Goal: Information Seeking & Learning: Compare options

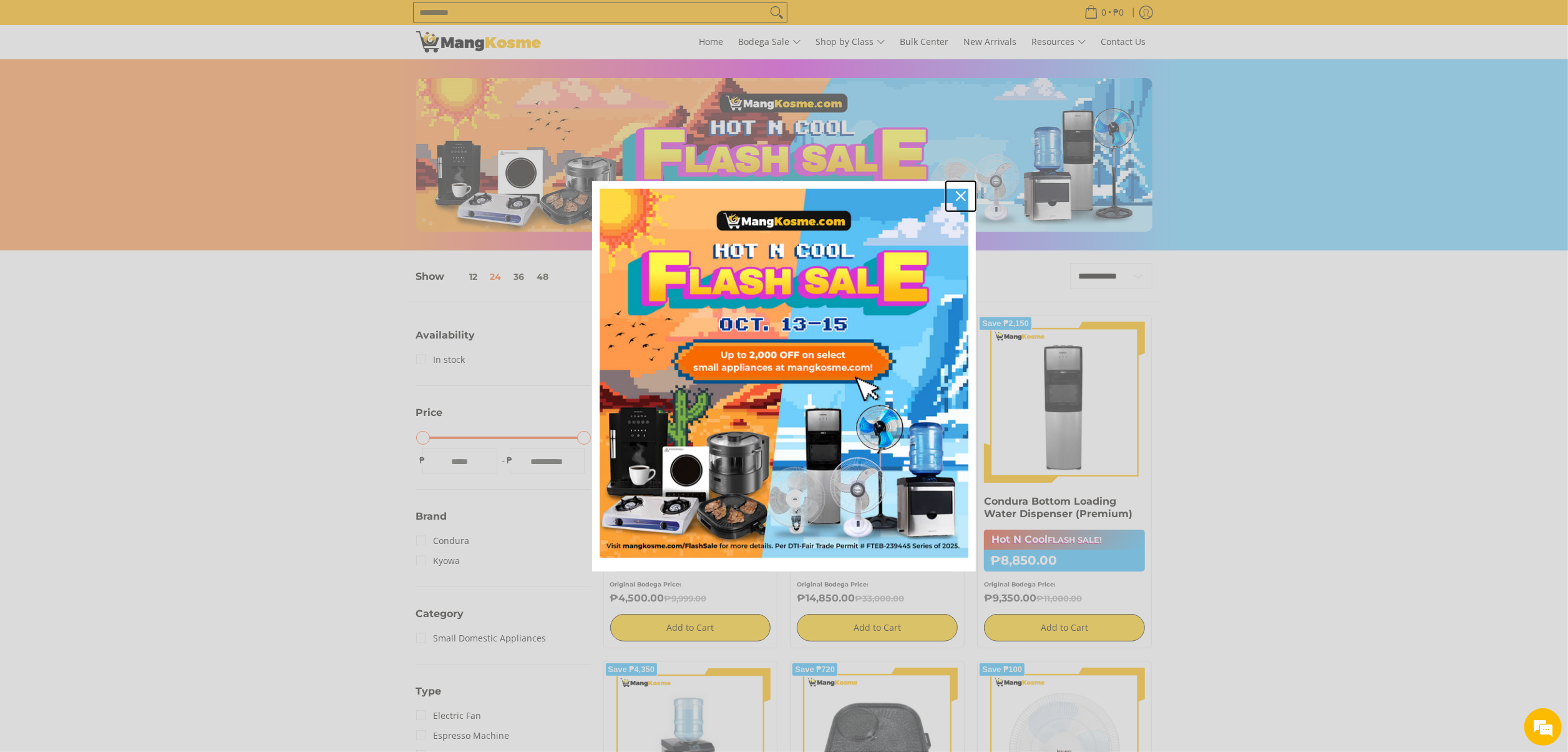
click at [964, 194] on icon "close icon" at bounding box center [961, 196] width 10 height 10
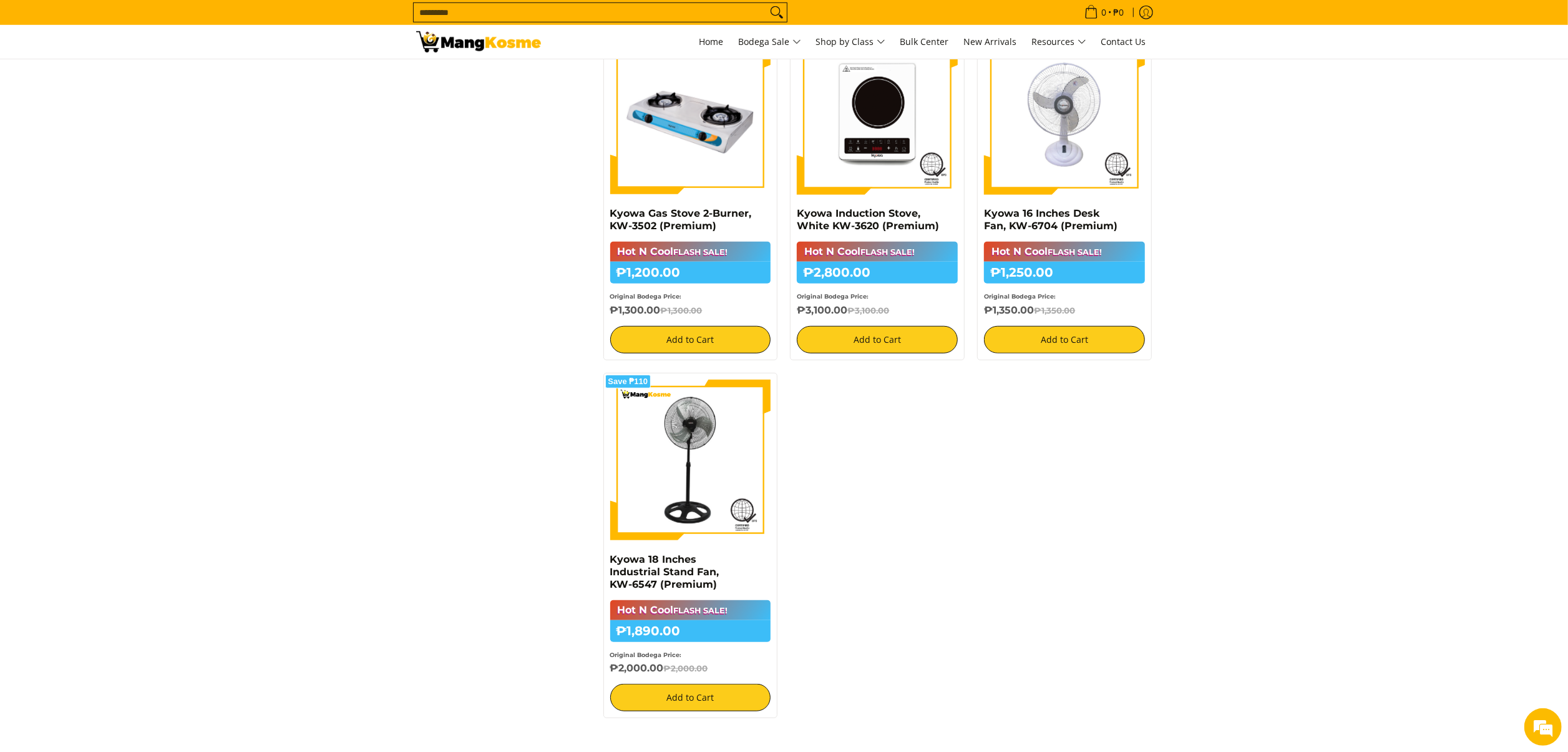
scroll to position [1124, 0]
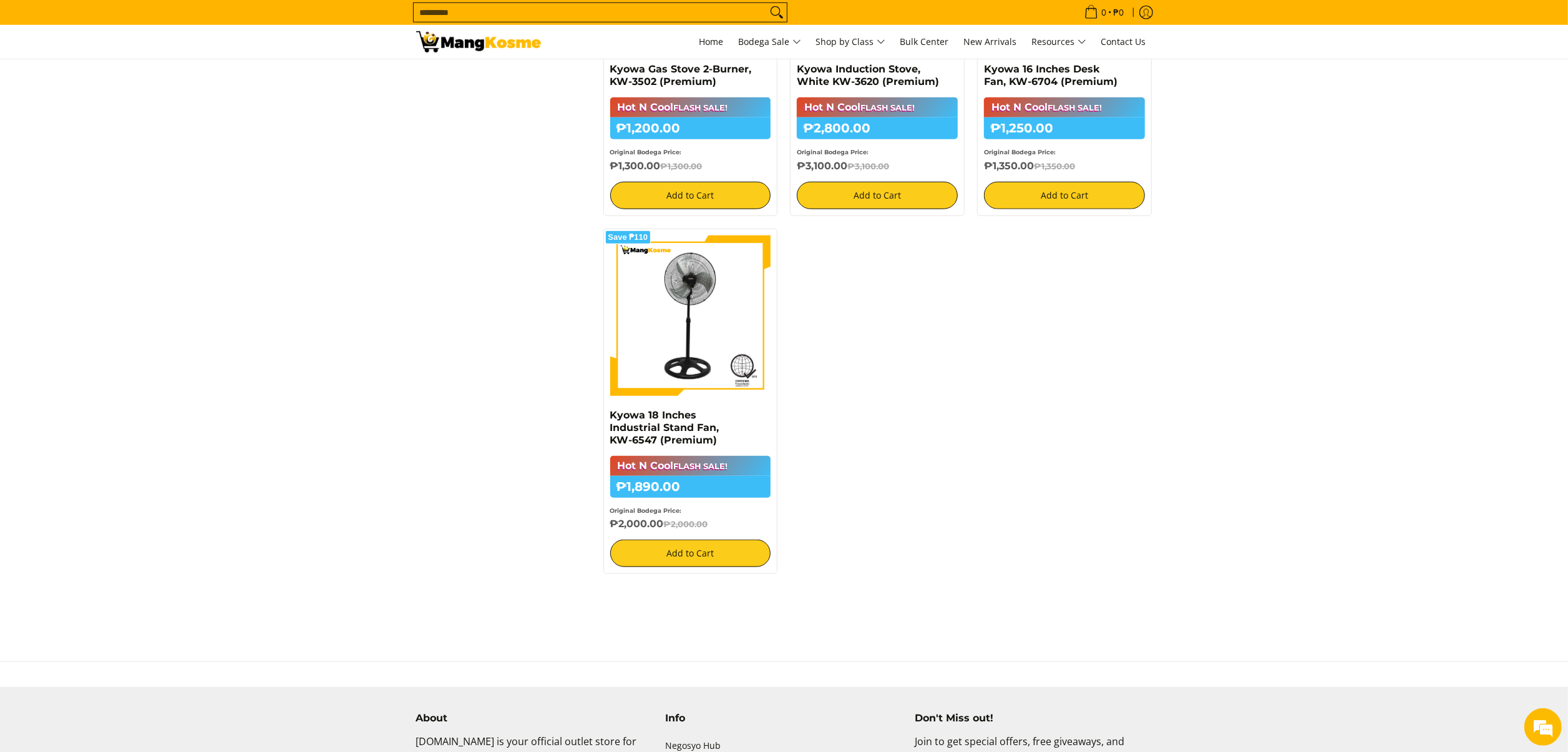
drag, startPoint x: 1313, startPoint y: 445, endPoint x: 1342, endPoint y: 438, distance: 29.8
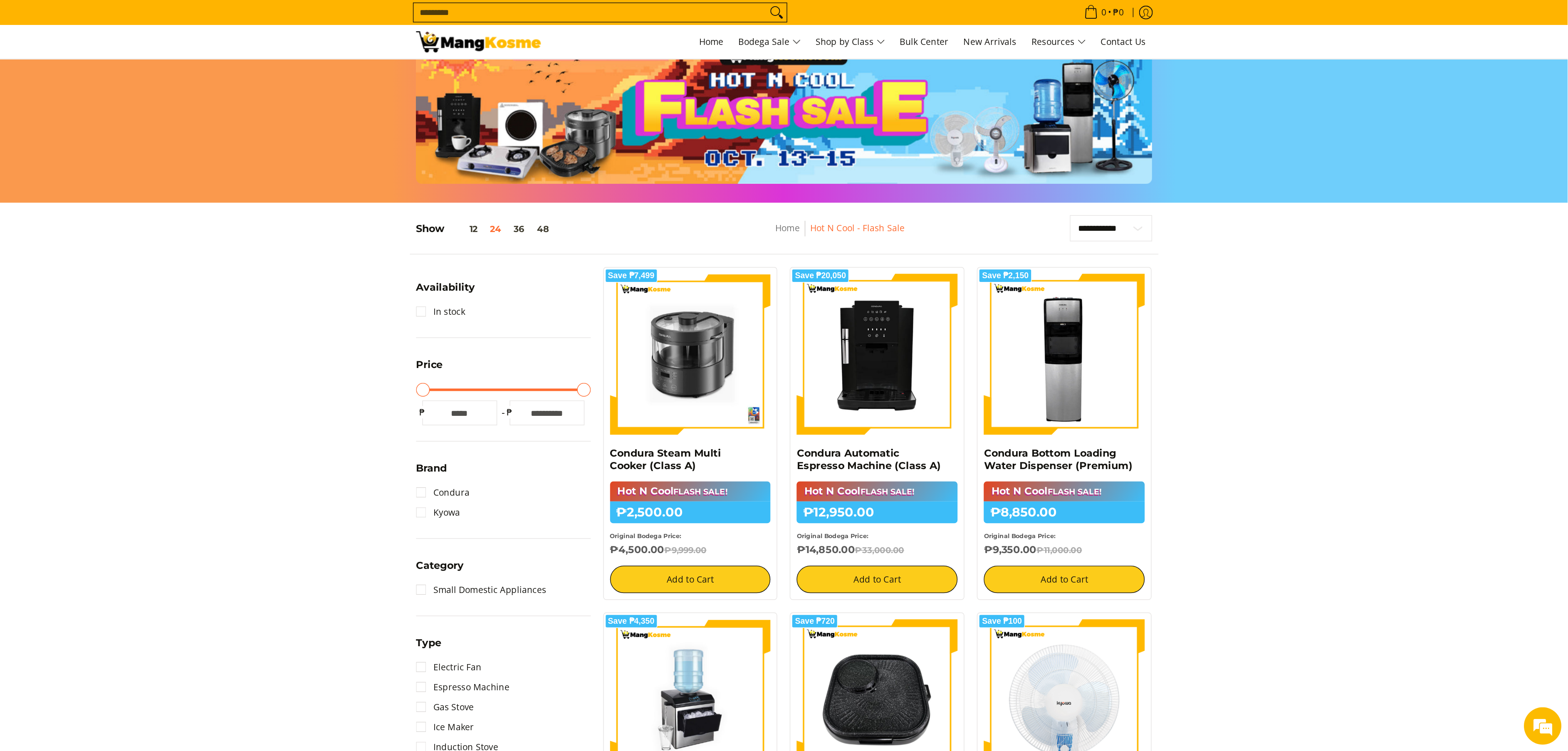
scroll to position [0, 0]
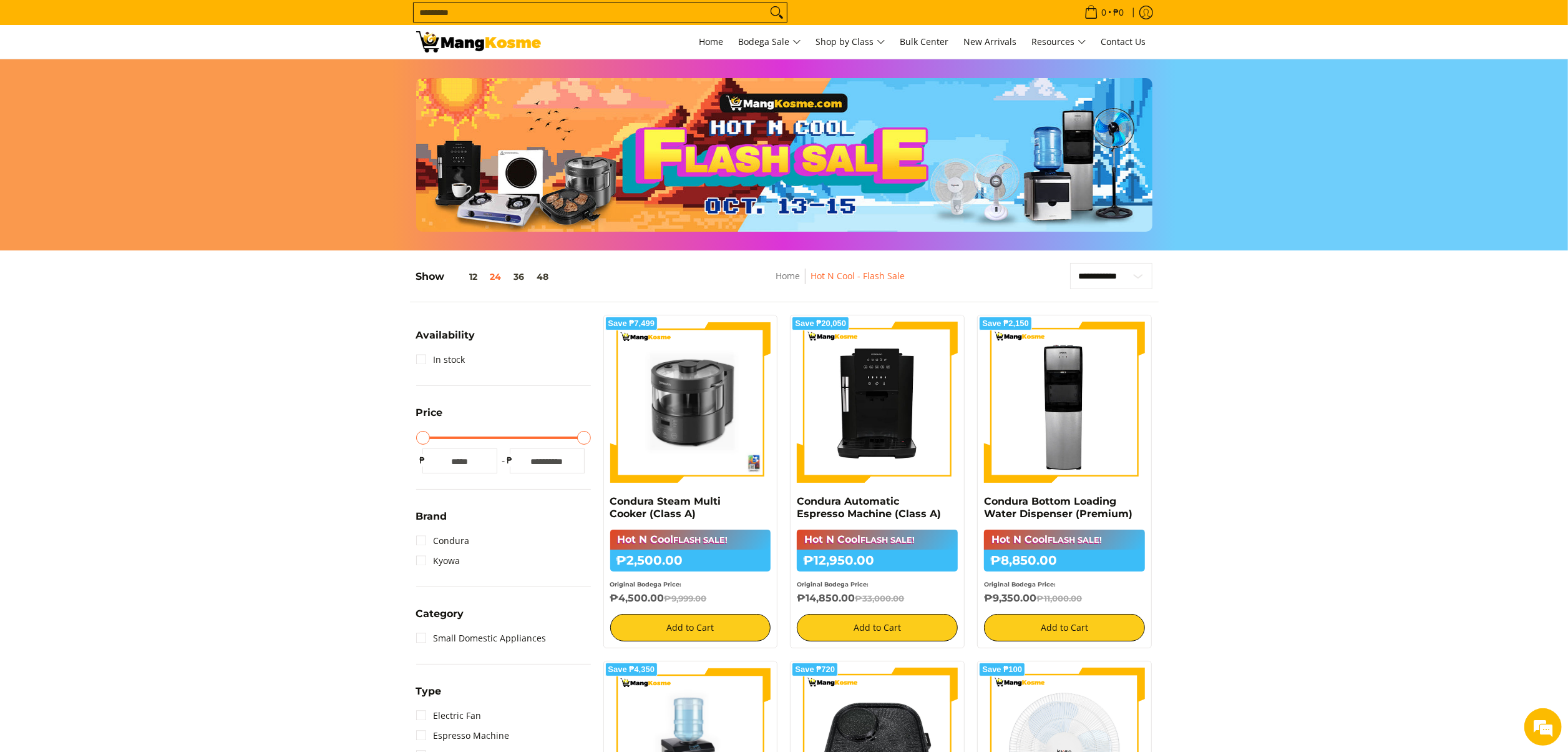
drag, startPoint x: 1531, startPoint y: 399, endPoint x: 1530, endPoint y: 387, distance: 12.0
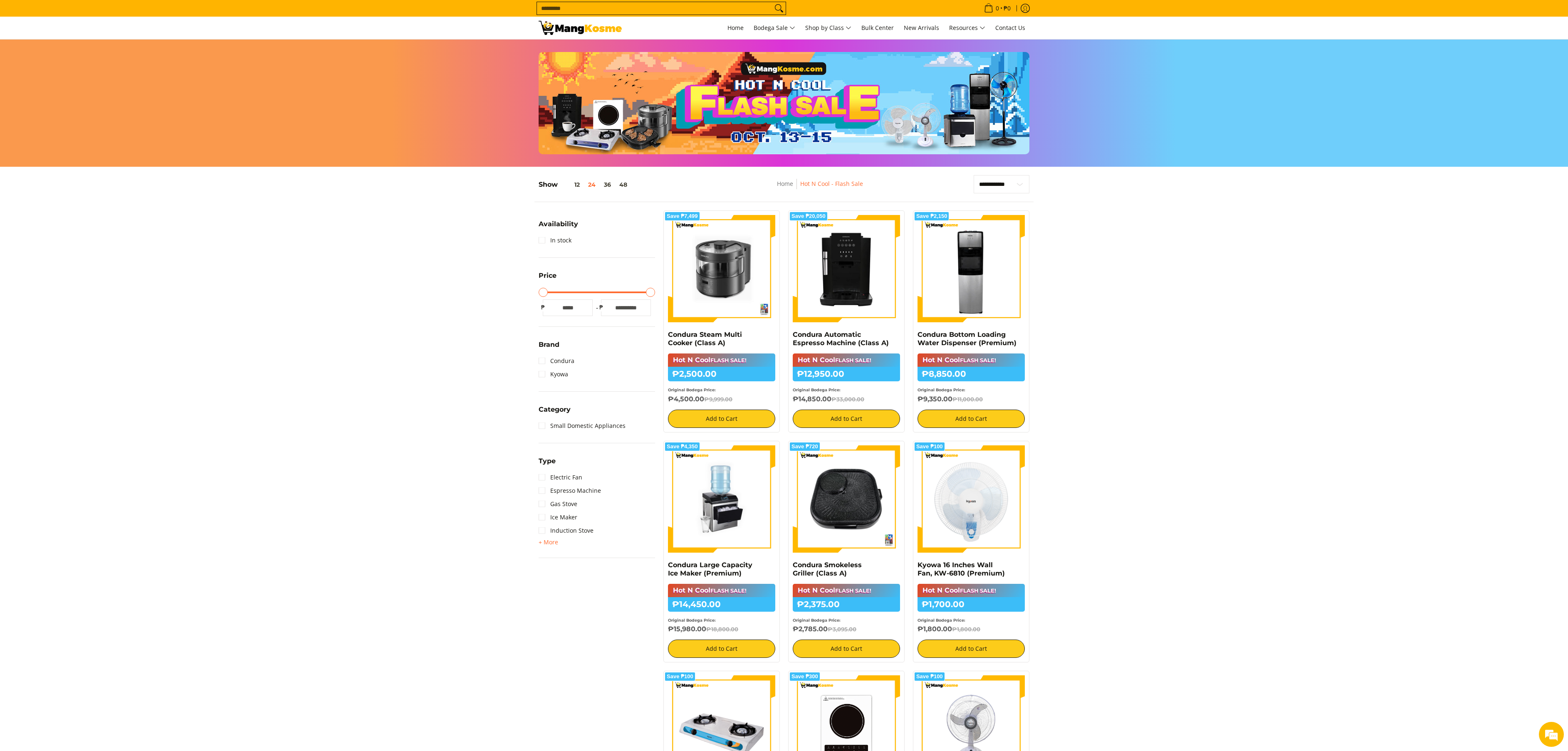
drag, startPoint x: 1001, startPoint y: 1, endPoint x: 156, endPoint y: 278, distance: 889.2
click at [156, 278] on section "**********" at bounding box center [784, 653] width 1568 height 973
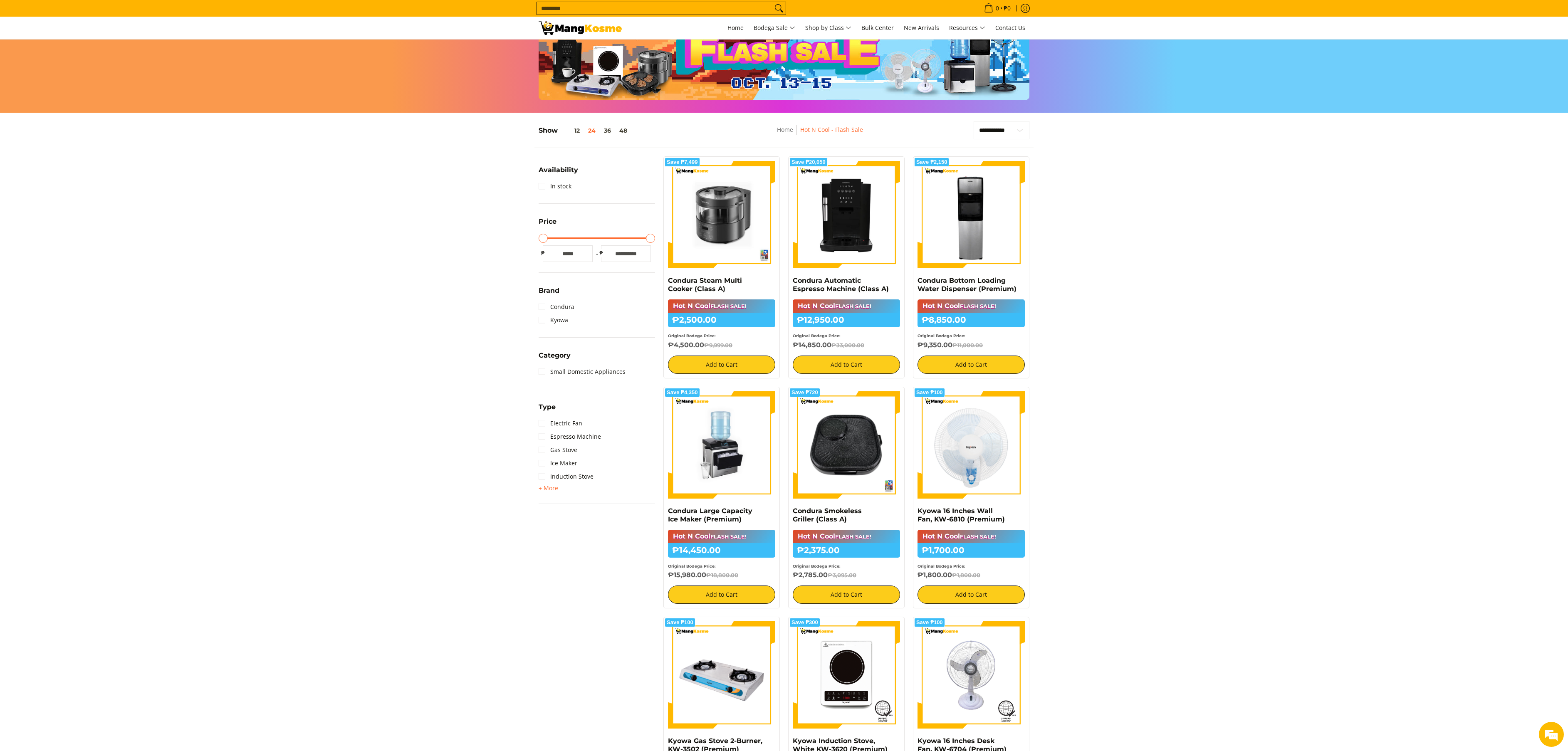
scroll to position [45, 0]
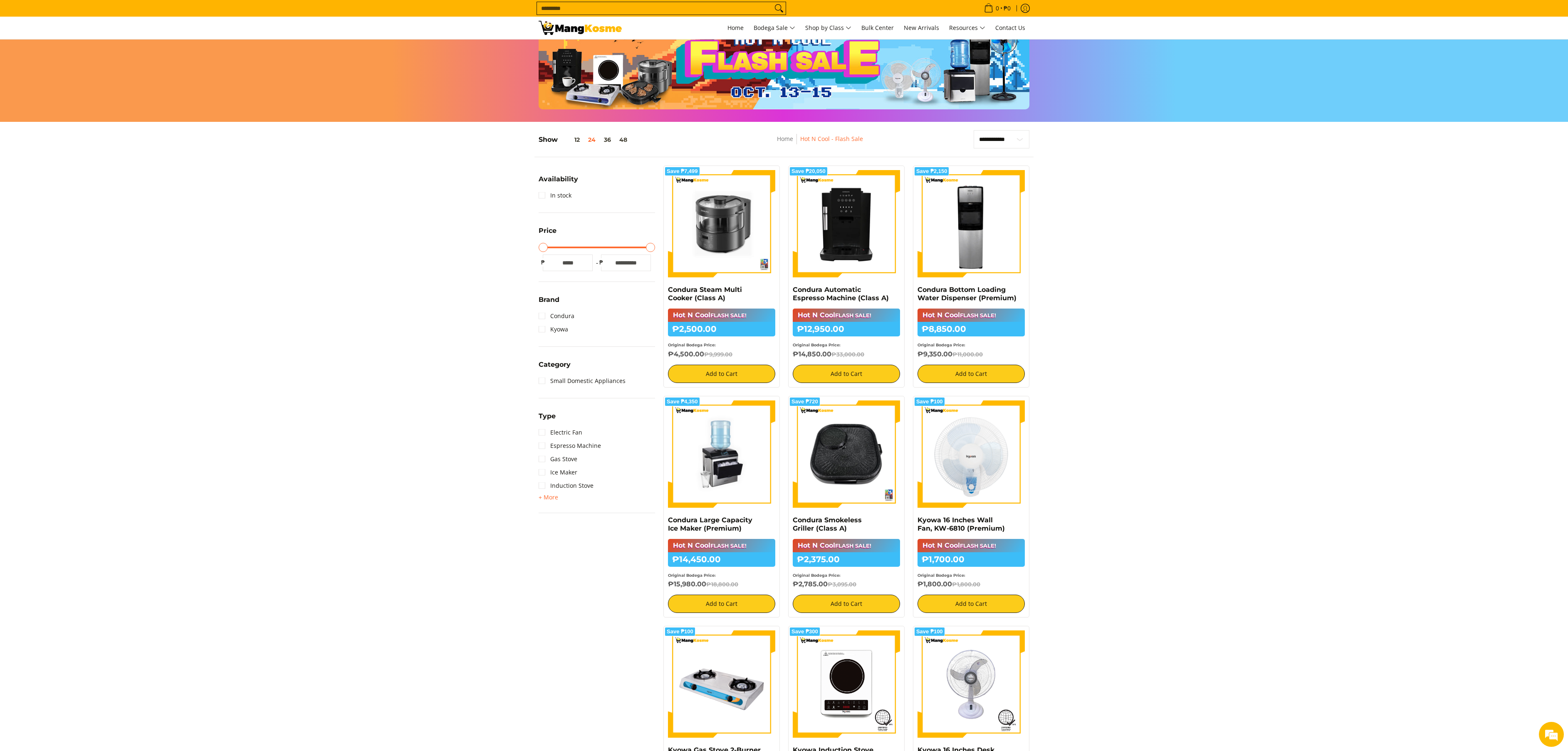
drag, startPoint x: 1495, startPoint y: 0, endPoint x: 115, endPoint y: 410, distance: 1439.6
click at [111, 407] on section "**********" at bounding box center [784, 608] width 1568 height 973
drag, startPoint x: 1432, startPoint y: 470, endPoint x: 719, endPoint y: 194, distance: 764.6
click at [1045, 468] on section "**********" at bounding box center [784, 608] width 1568 height 973
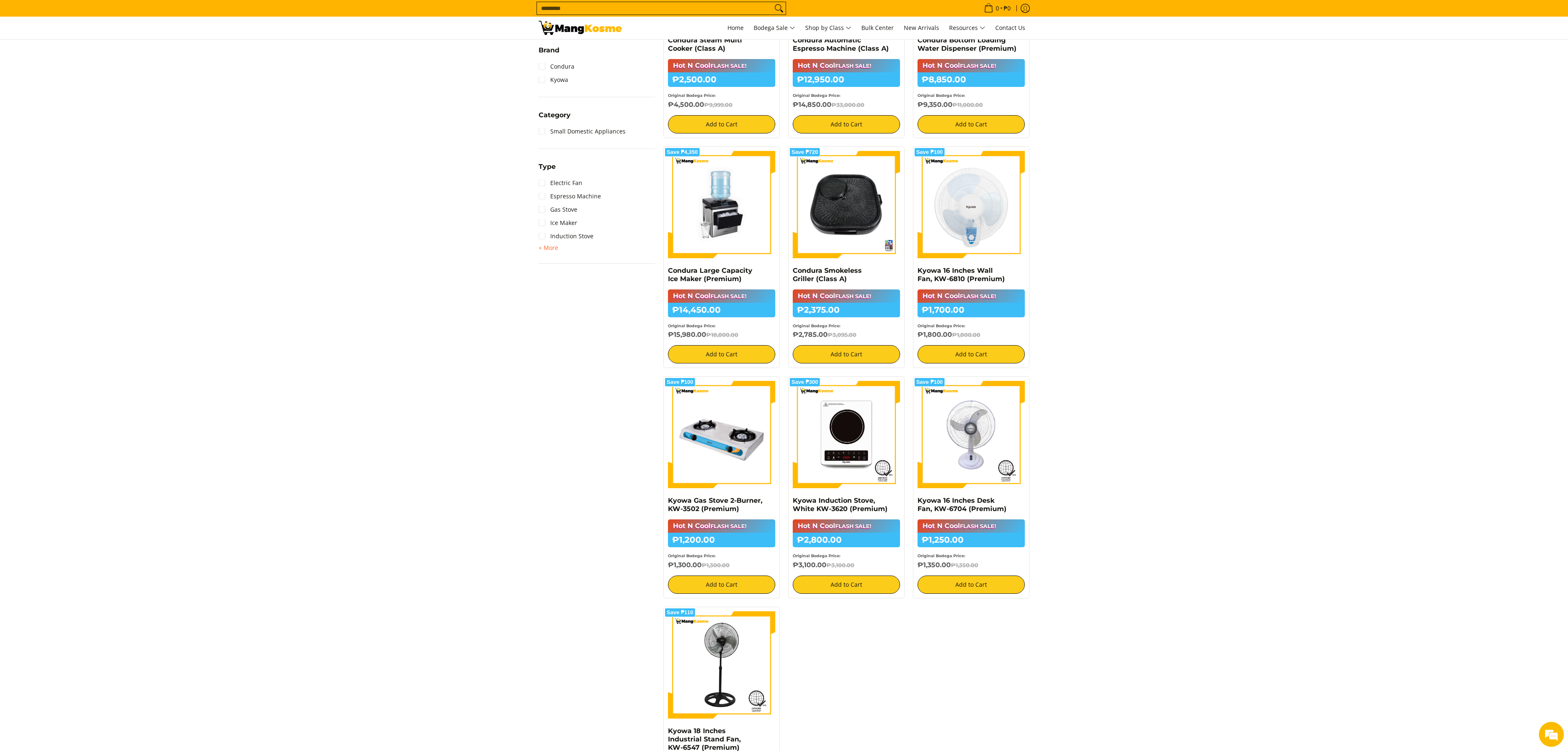
scroll to position [544, 0]
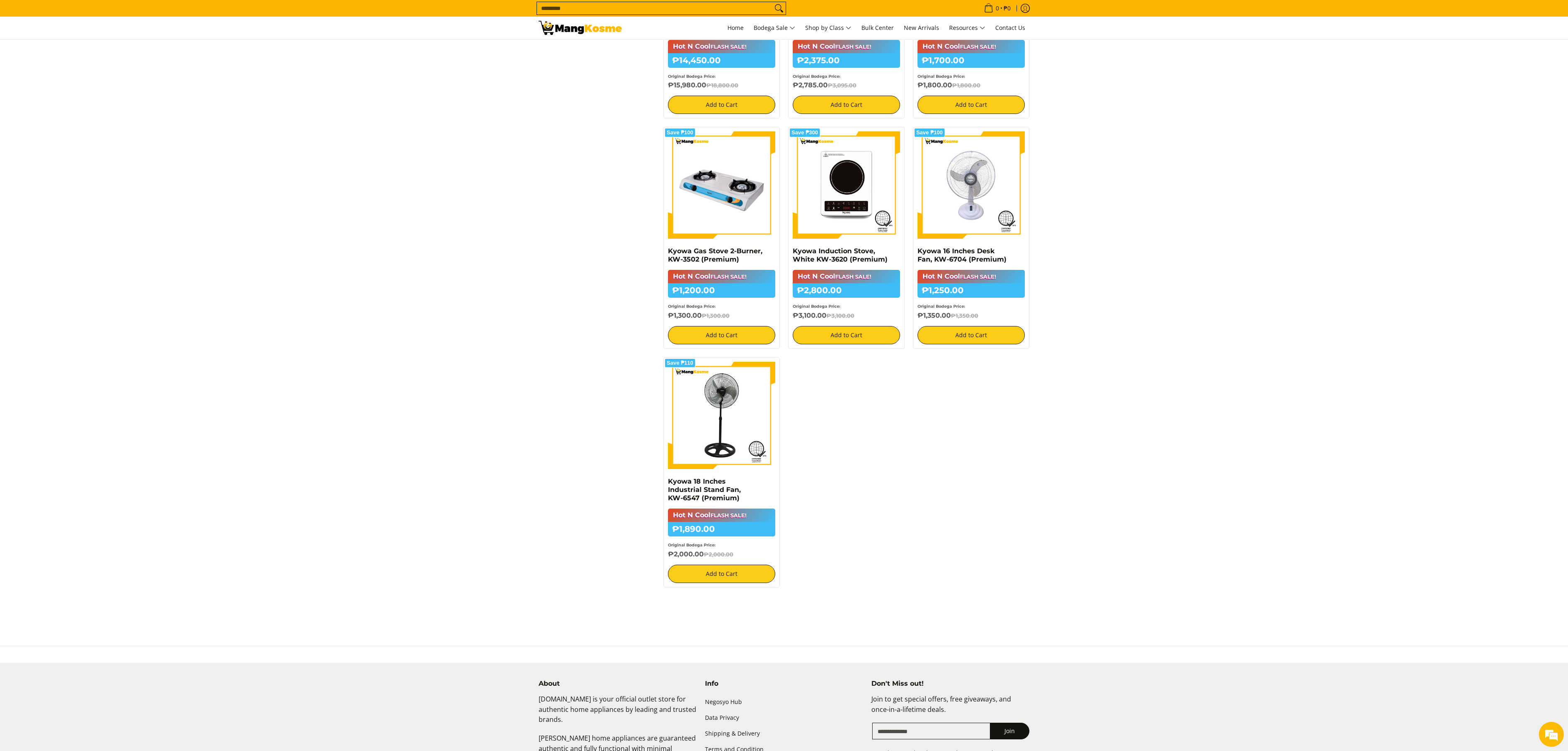
drag, startPoint x: 1452, startPoint y: 374, endPoint x: 1452, endPoint y: 365, distance: 9.0
click at [1045, 368] on section "**********" at bounding box center [784, 109] width 1568 height 973
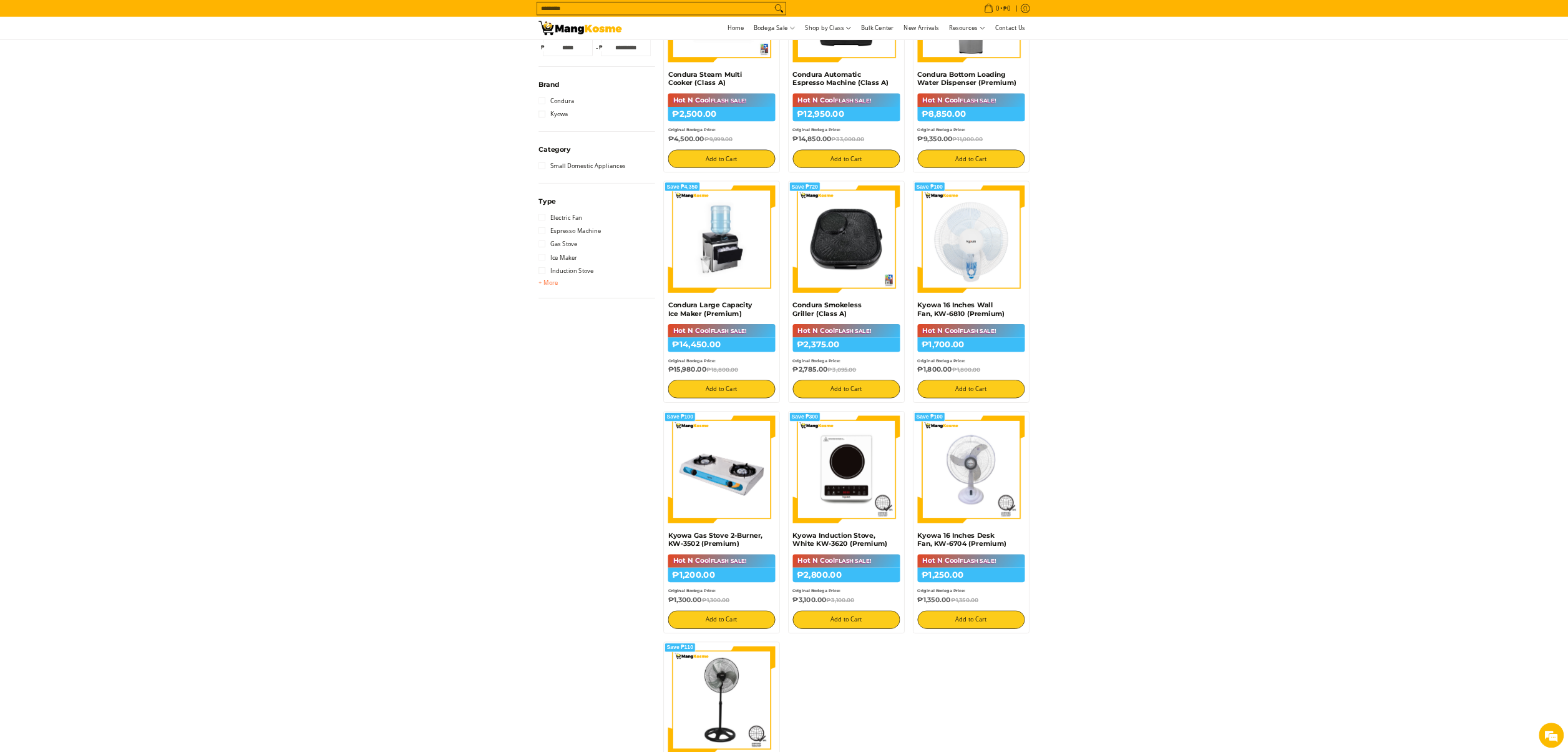
scroll to position [0, 0]
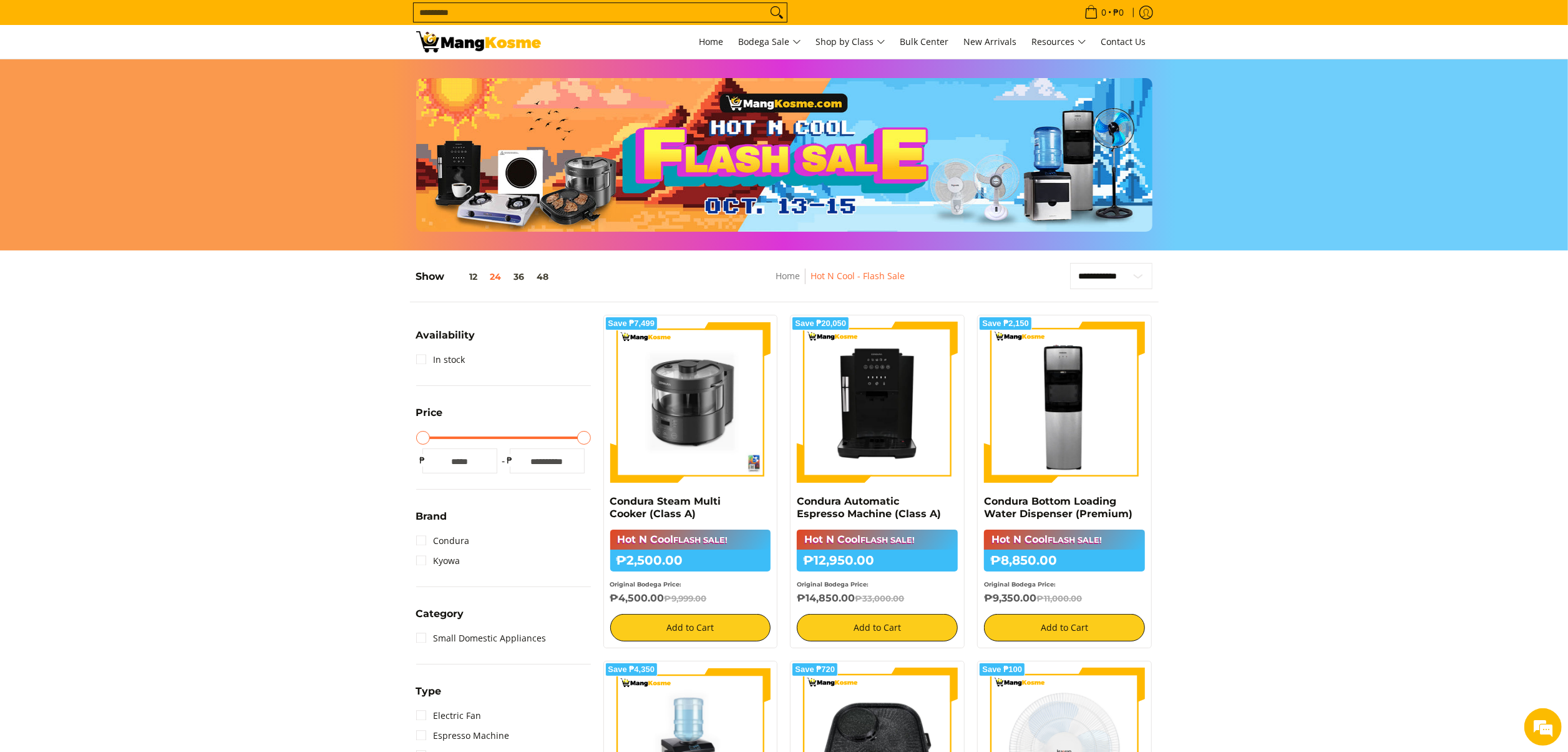
drag, startPoint x: 2288, startPoint y: 1, endPoint x: 233, endPoint y: 384, distance: 2090.4
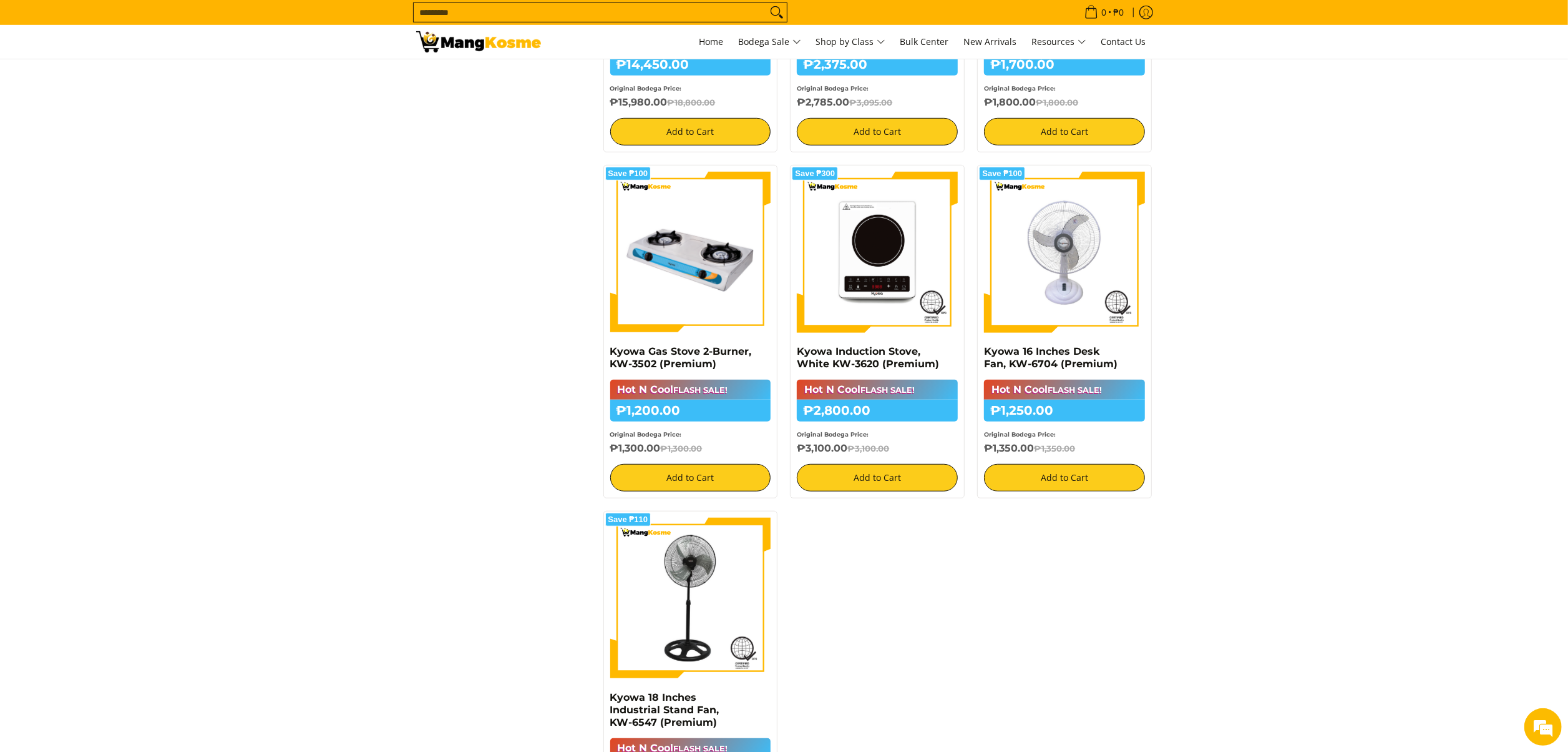
scroll to position [874, 0]
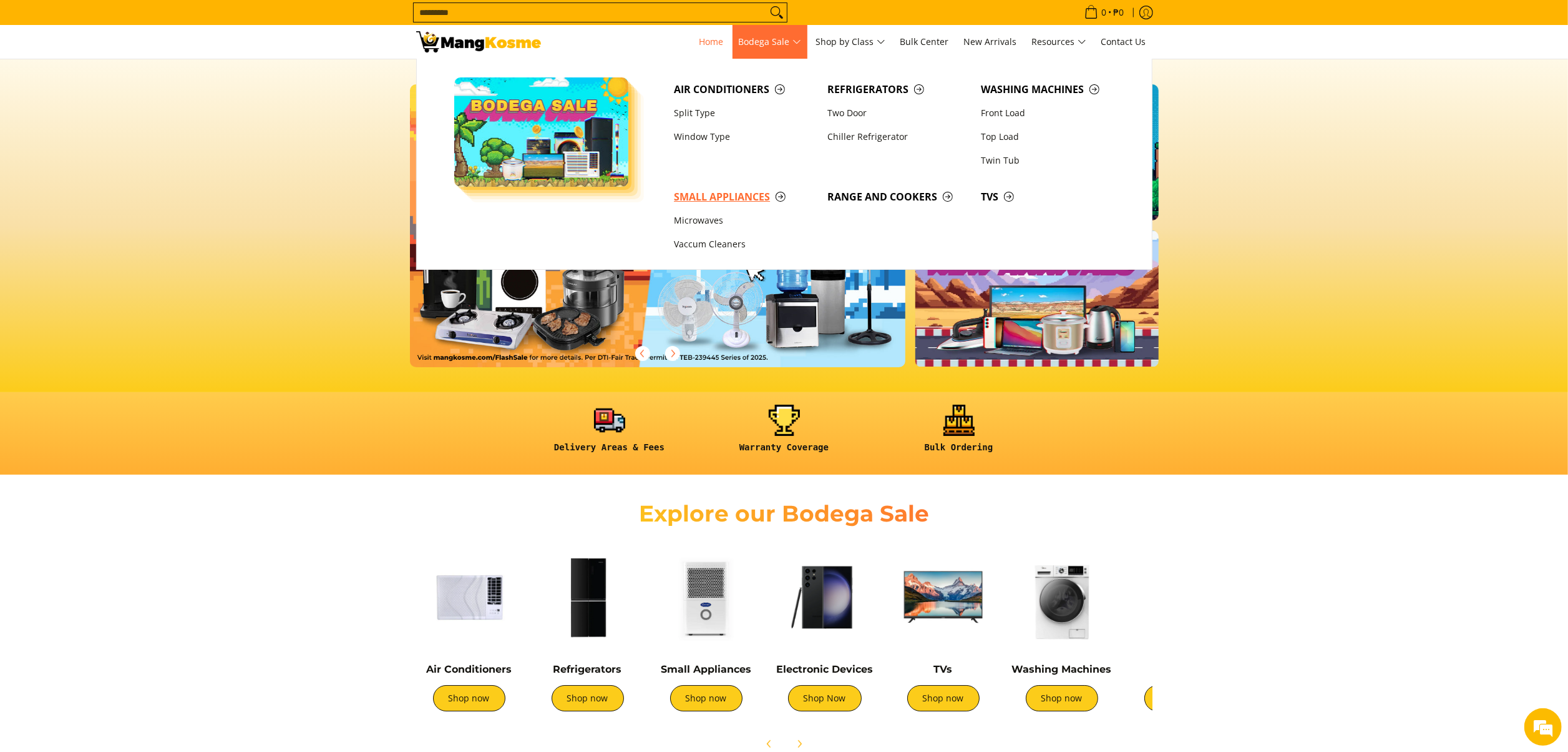
click at [722, 190] on span "Small Appliances" at bounding box center [744, 196] width 141 height 16
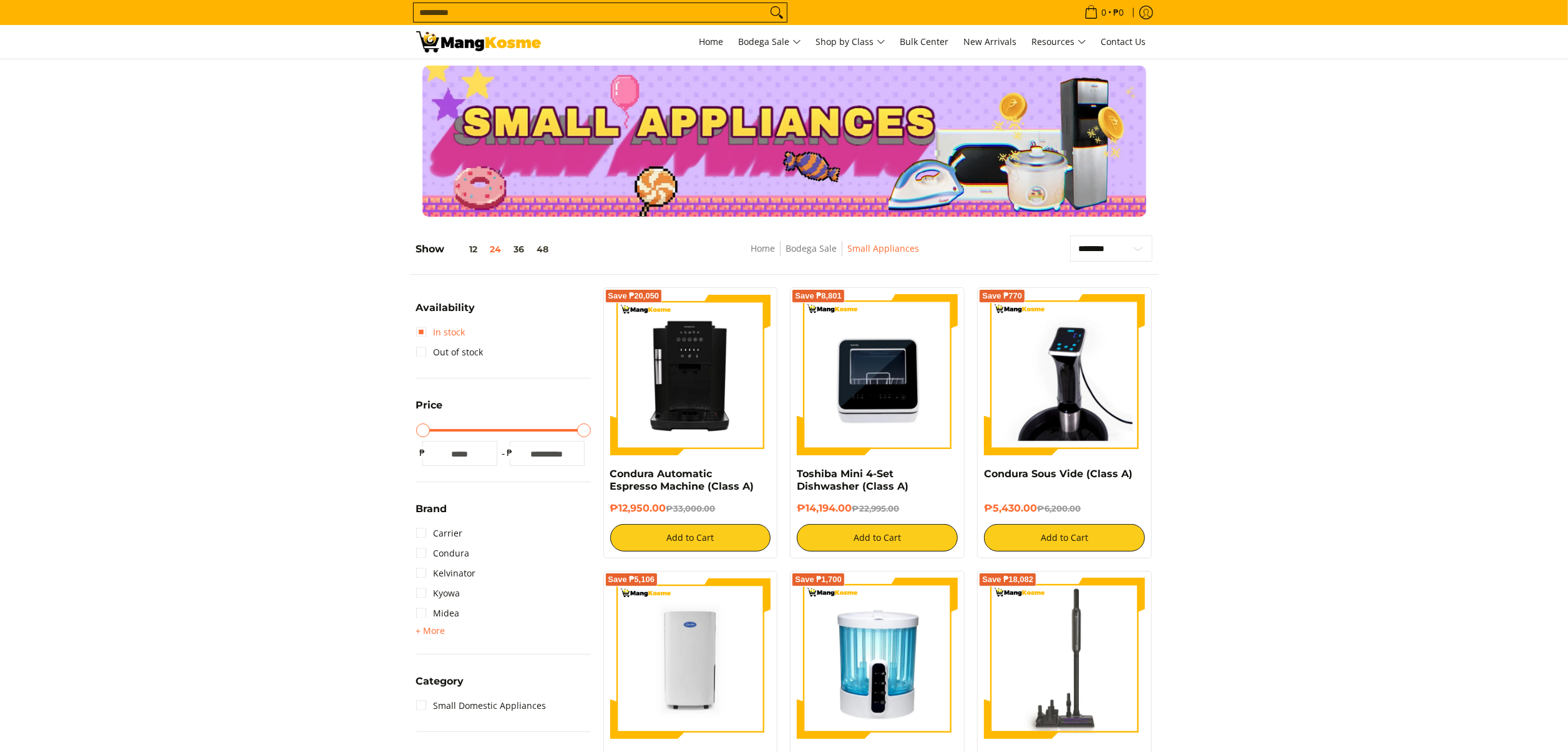
click at [438, 334] on link "In stock" at bounding box center [441, 333] width 49 height 20
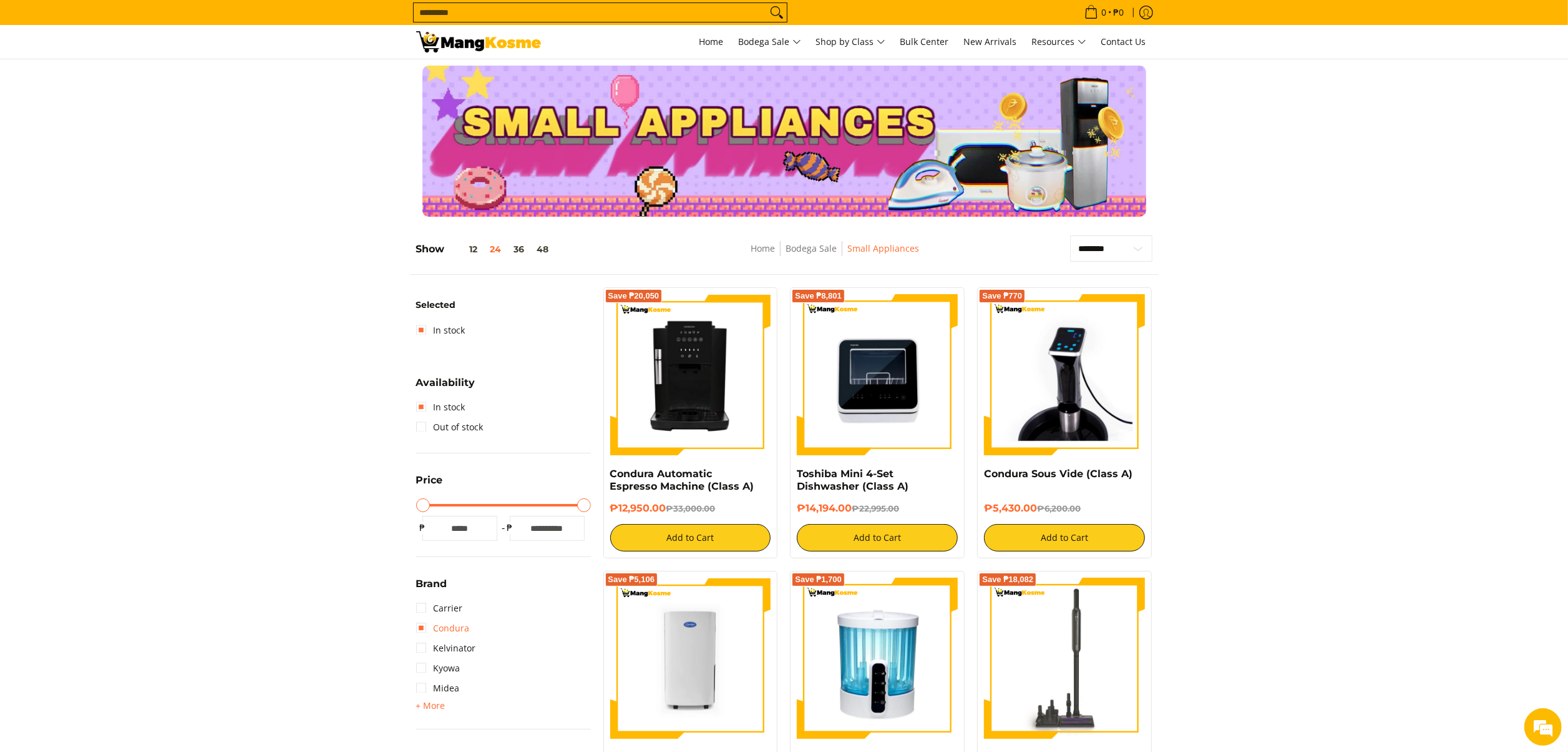
scroll to position [175, 0]
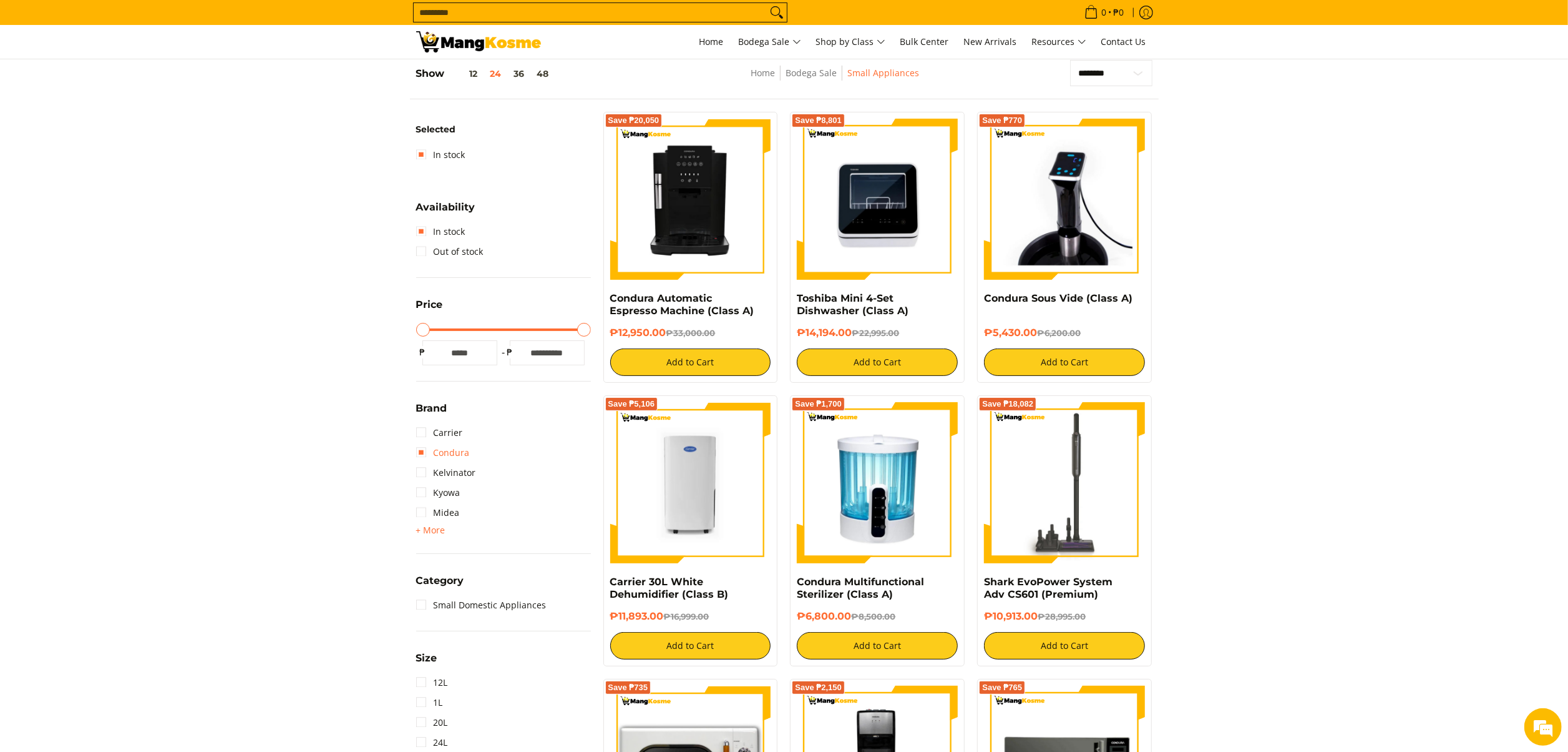
click at [456, 452] on link "Condura" at bounding box center [443, 452] width 54 height 20
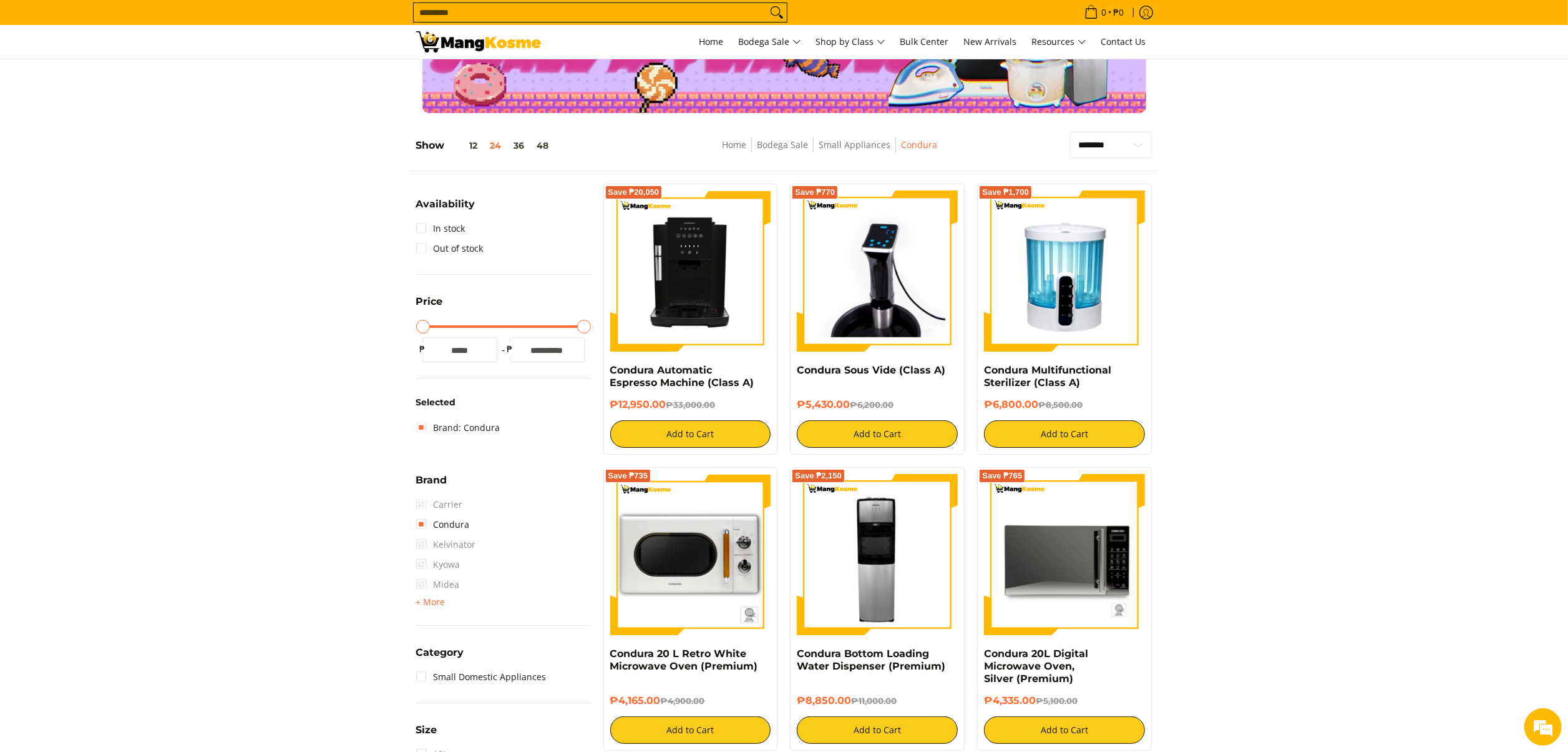
scroll to position [50, 0]
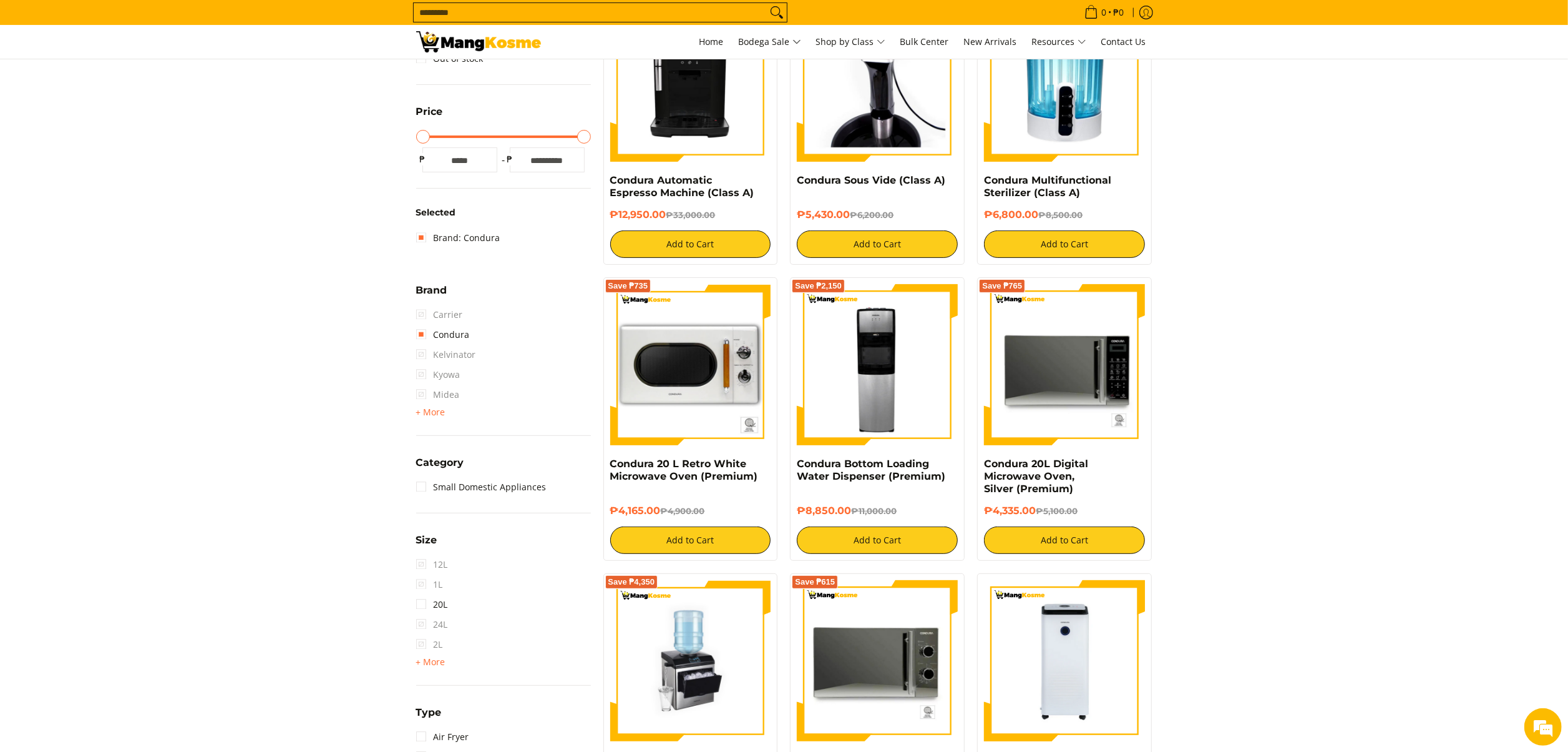
scroll to position [301, 0]
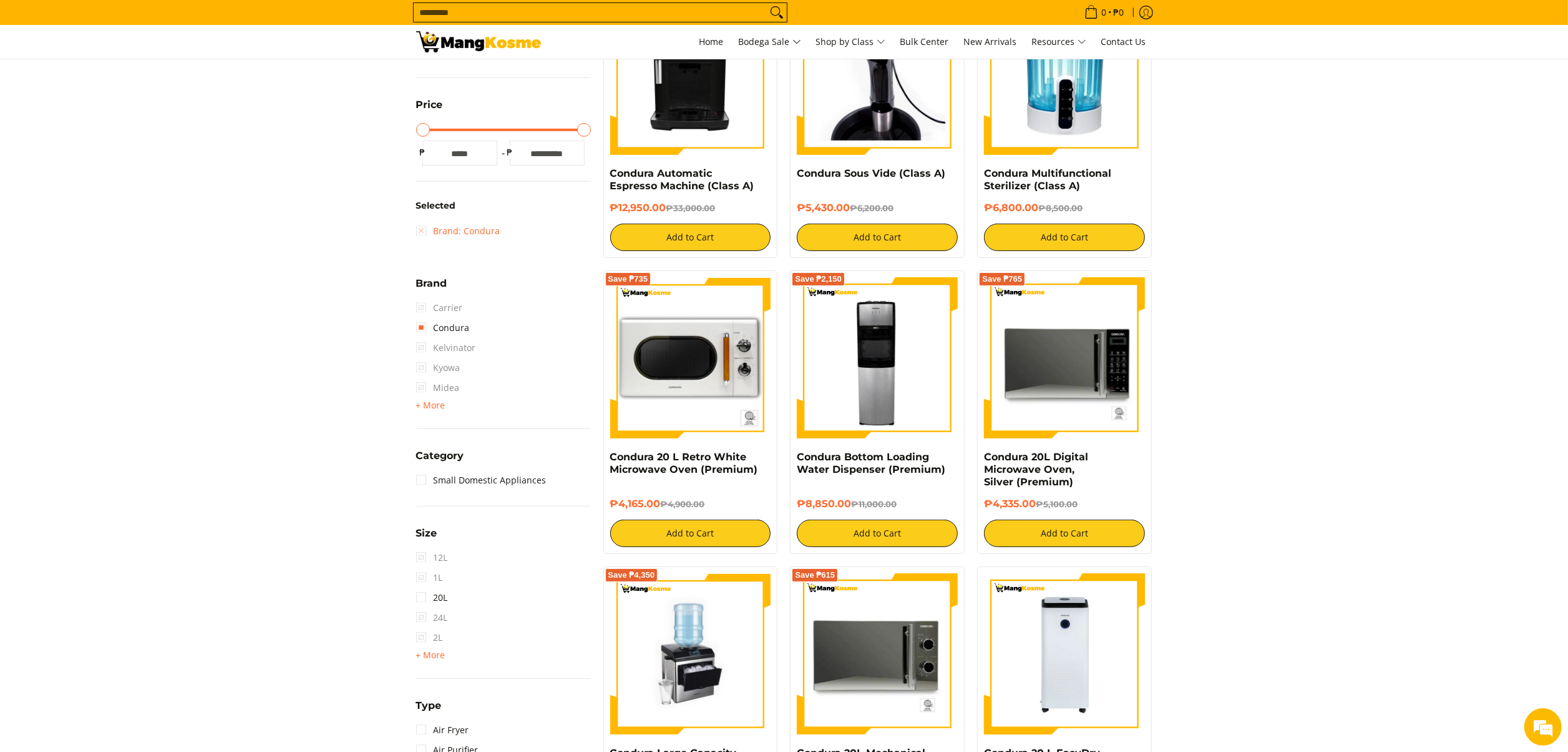
click at [481, 228] on link "Brand: Condura" at bounding box center [458, 231] width 84 height 20
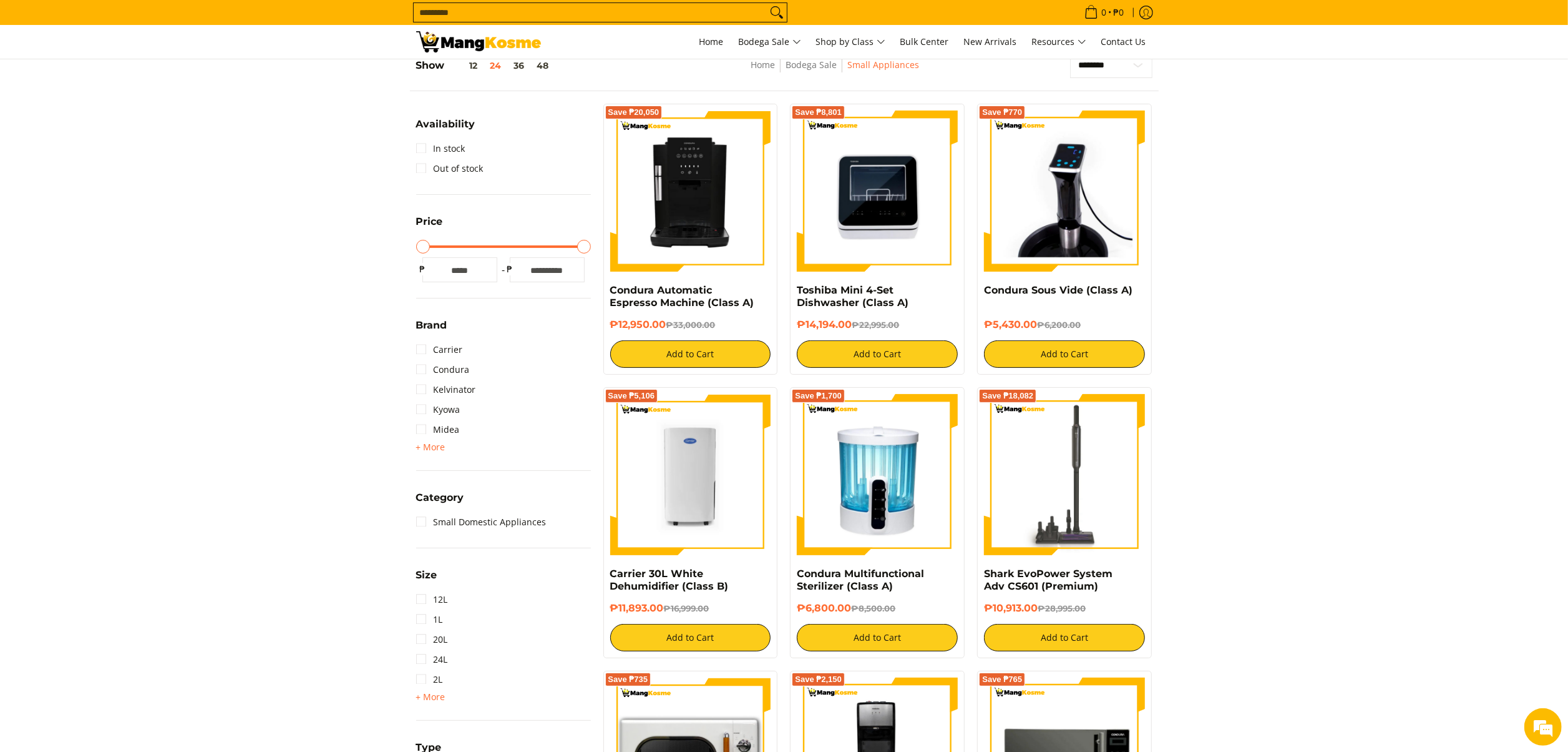
scroll to position [175, 0]
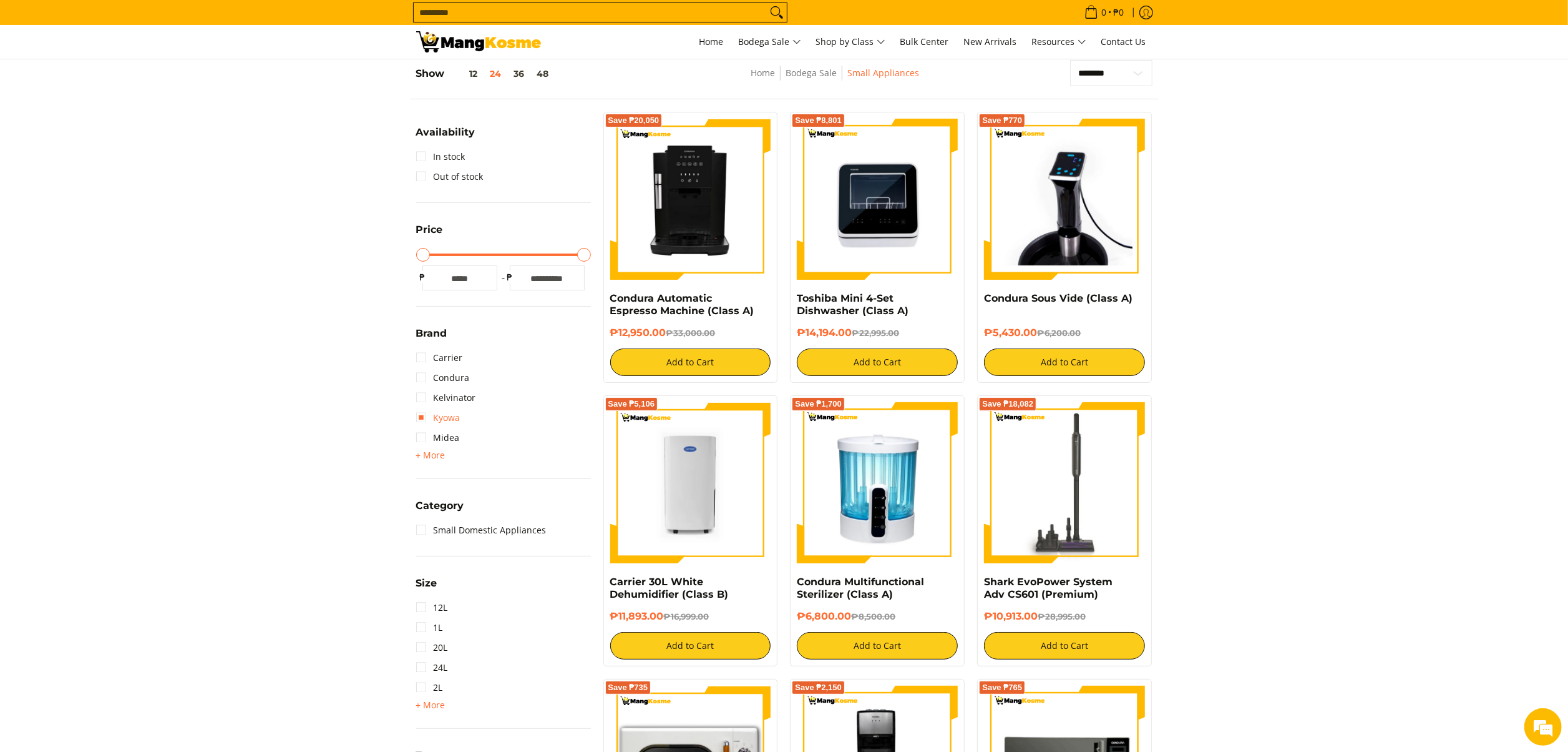
click at [447, 416] on link "Kyowa" at bounding box center [438, 418] width 45 height 20
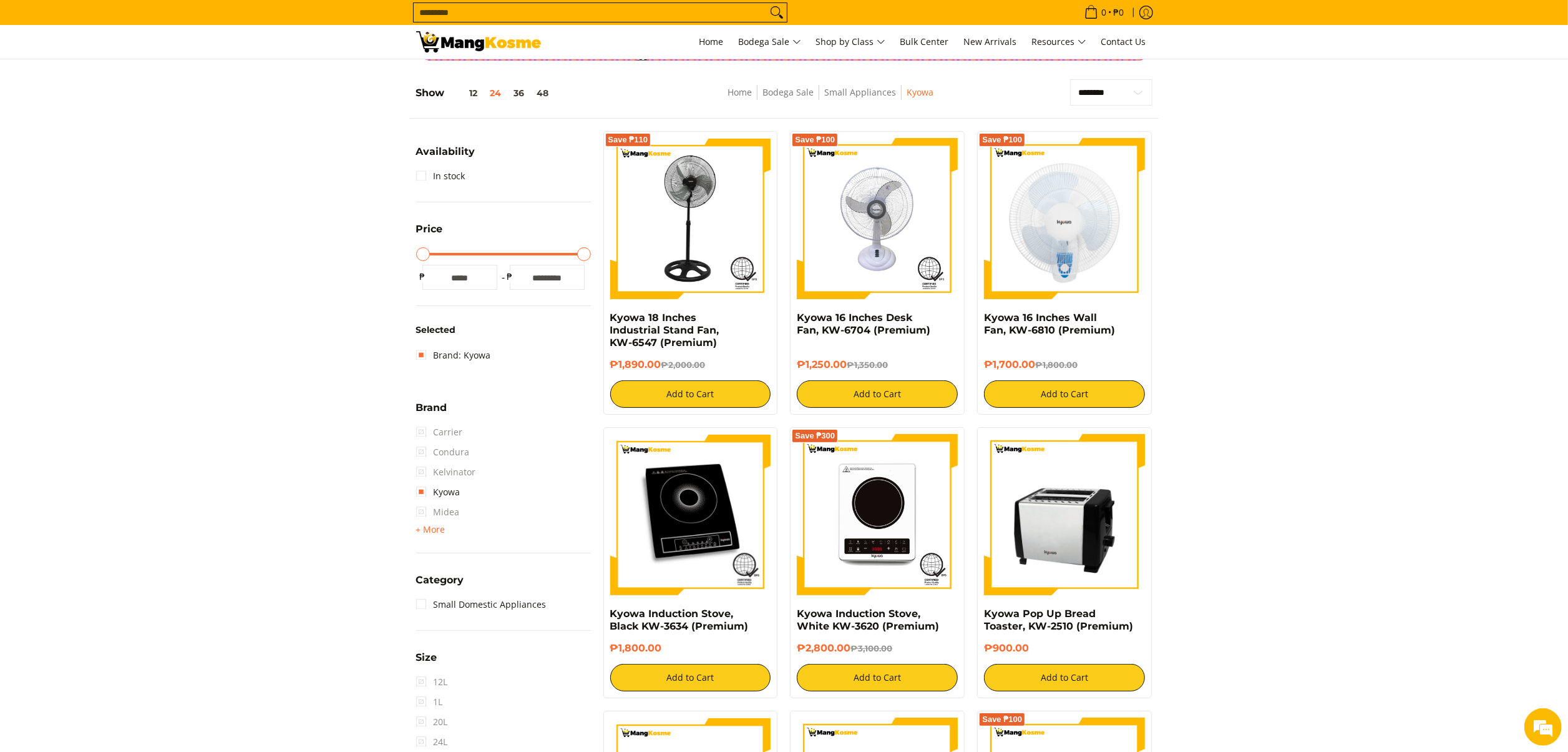
scroll to position [50, 0]
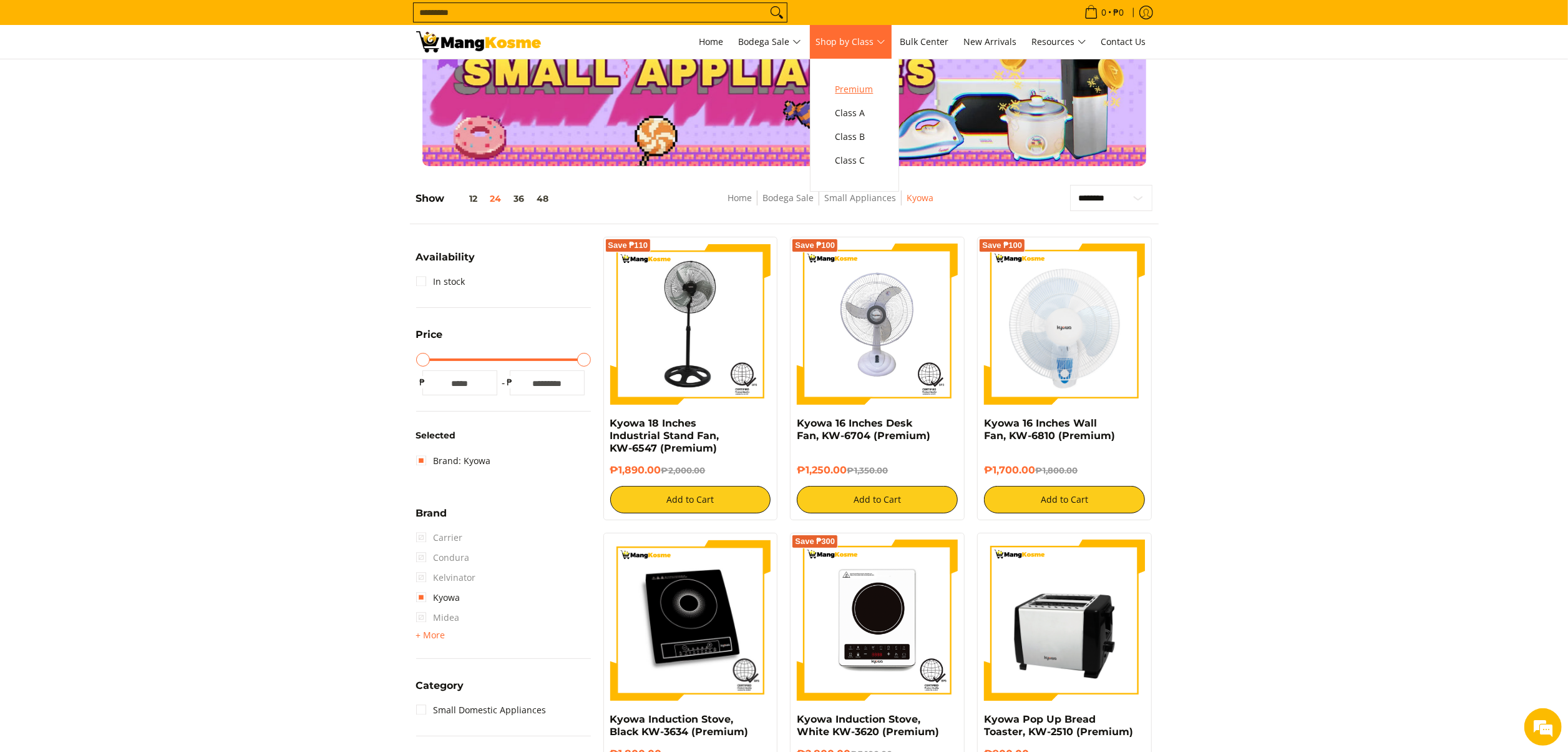
click at [864, 93] on span "Premium" at bounding box center [855, 90] width 38 height 16
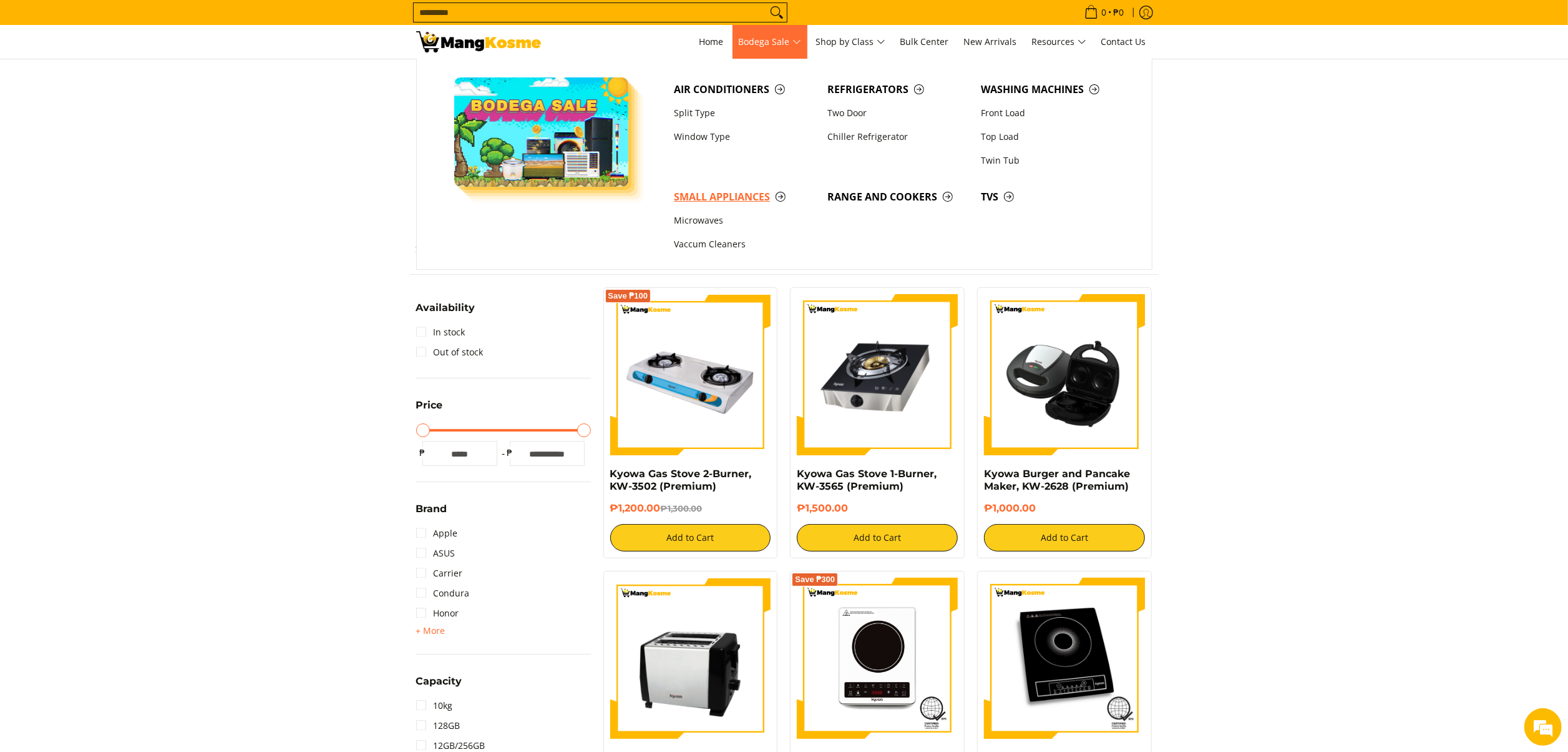
click at [732, 201] on span "Small Appliances" at bounding box center [744, 196] width 141 height 16
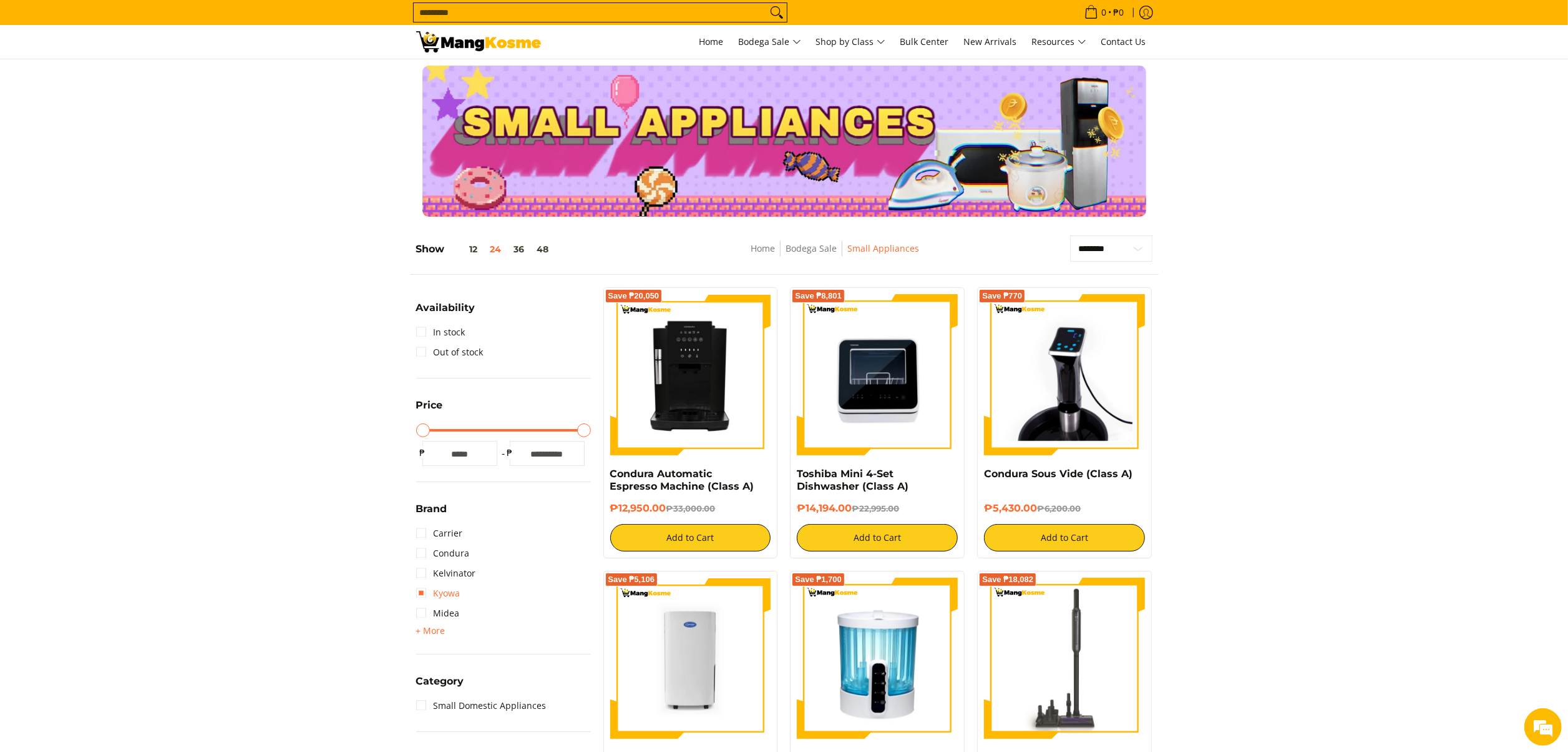
click at [452, 598] on link "Kyowa" at bounding box center [438, 593] width 45 height 20
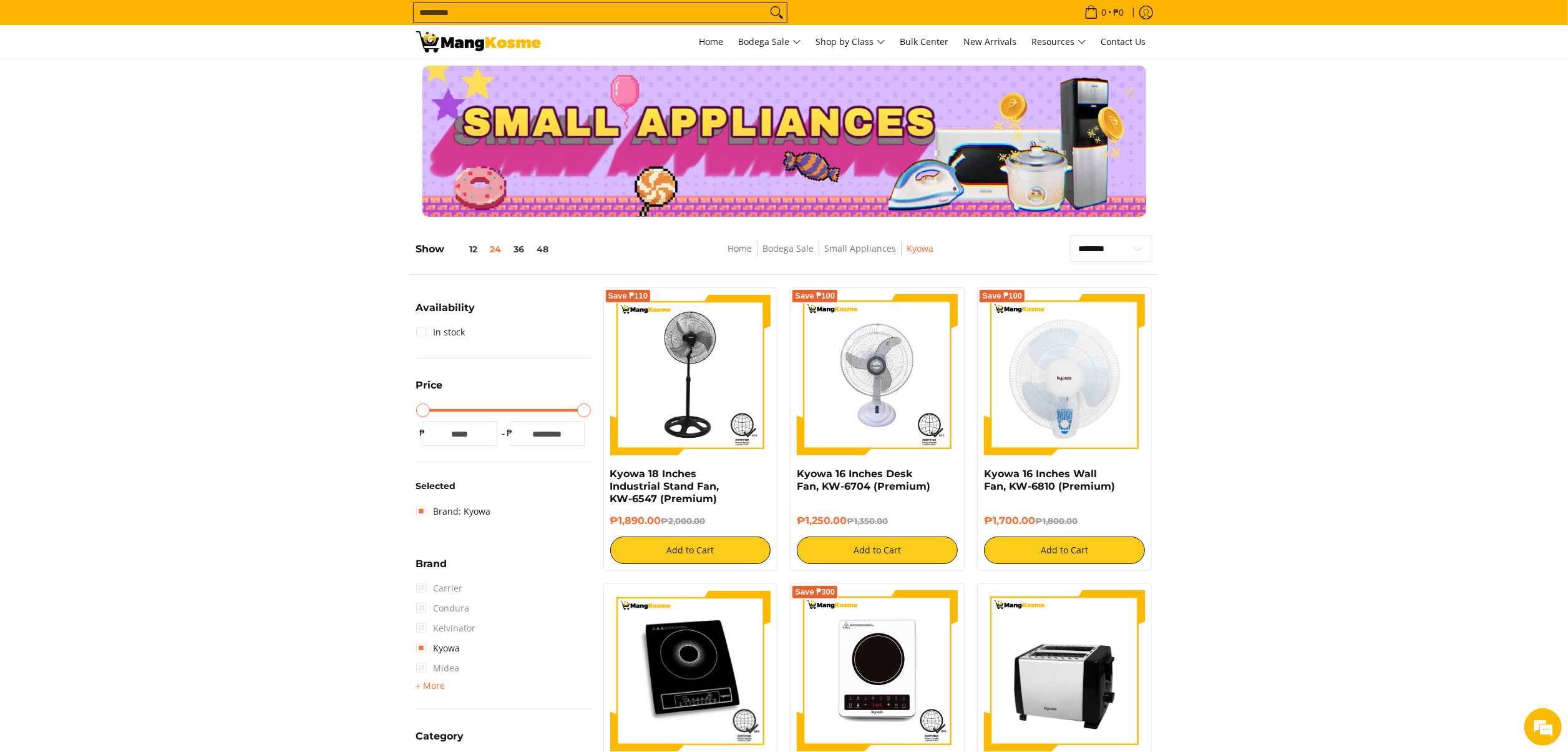
drag, startPoint x: 1458, startPoint y: 413, endPoint x: 1208, endPoint y: 640, distance: 337.7
click at [1458, 413] on section "**********" at bounding box center [784, 686] width 1568 height 927
click at [474, 510] on link "Brand: Kyowa" at bounding box center [454, 512] width 75 height 20
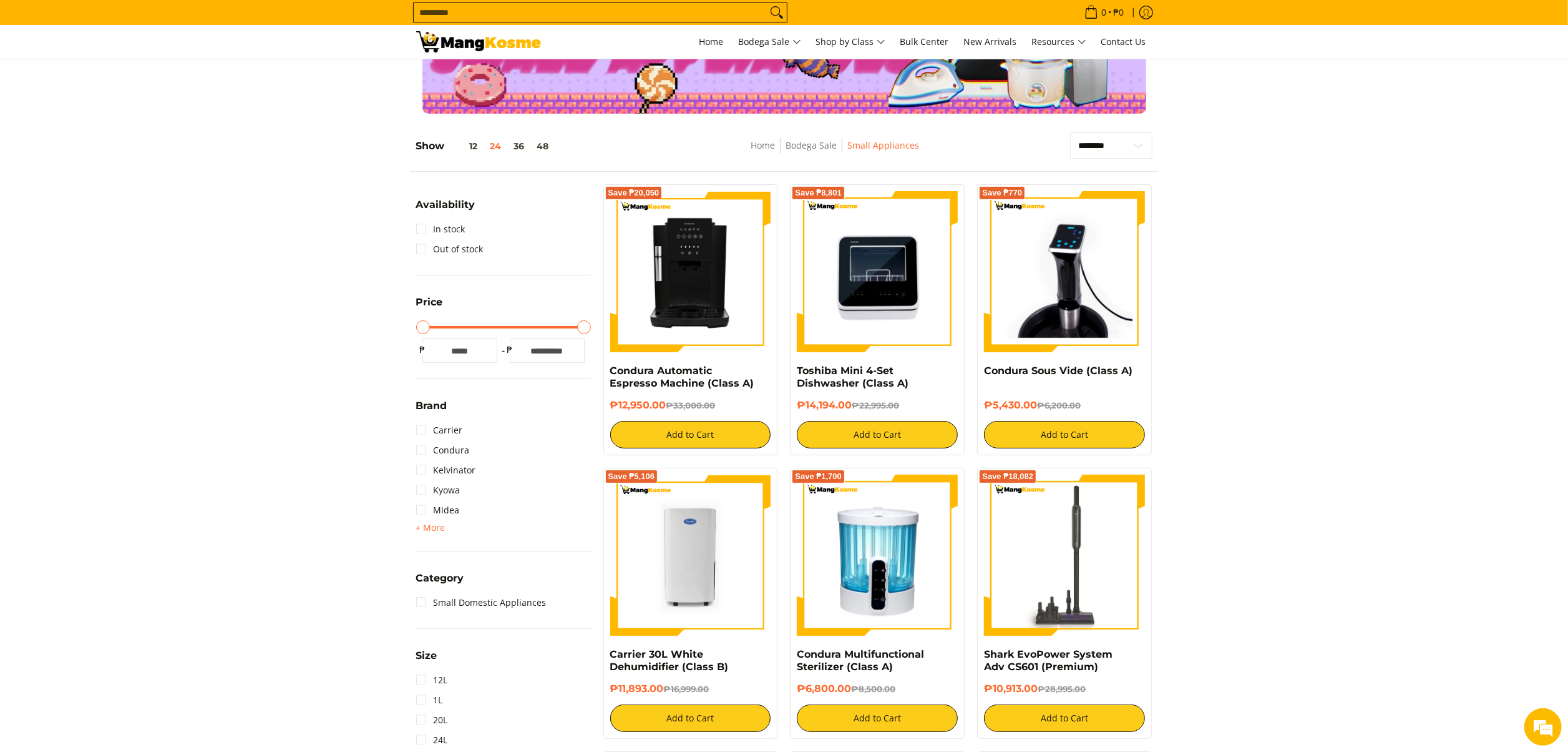
scroll to position [175, 0]
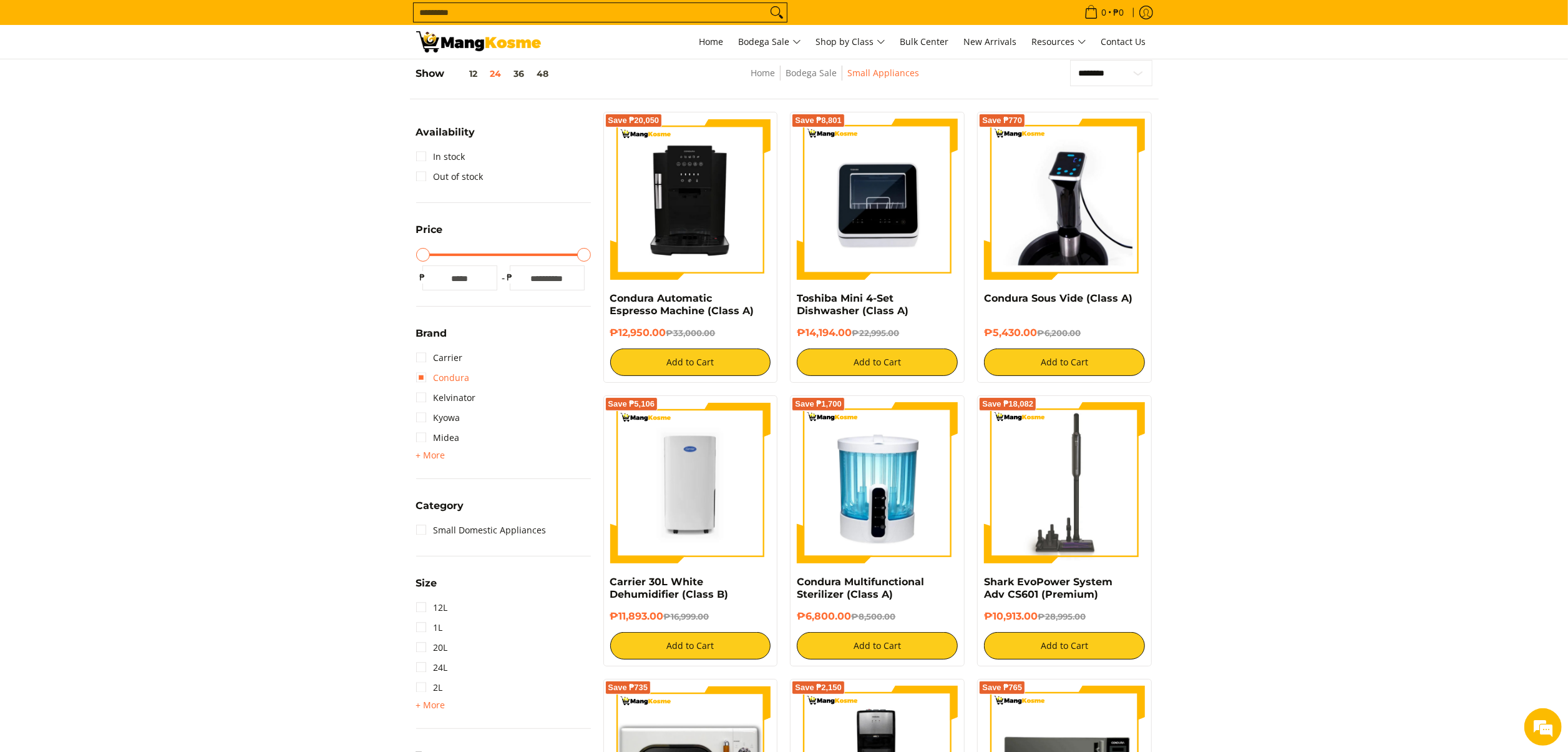
click at [458, 379] on link "Condura" at bounding box center [443, 377] width 54 height 20
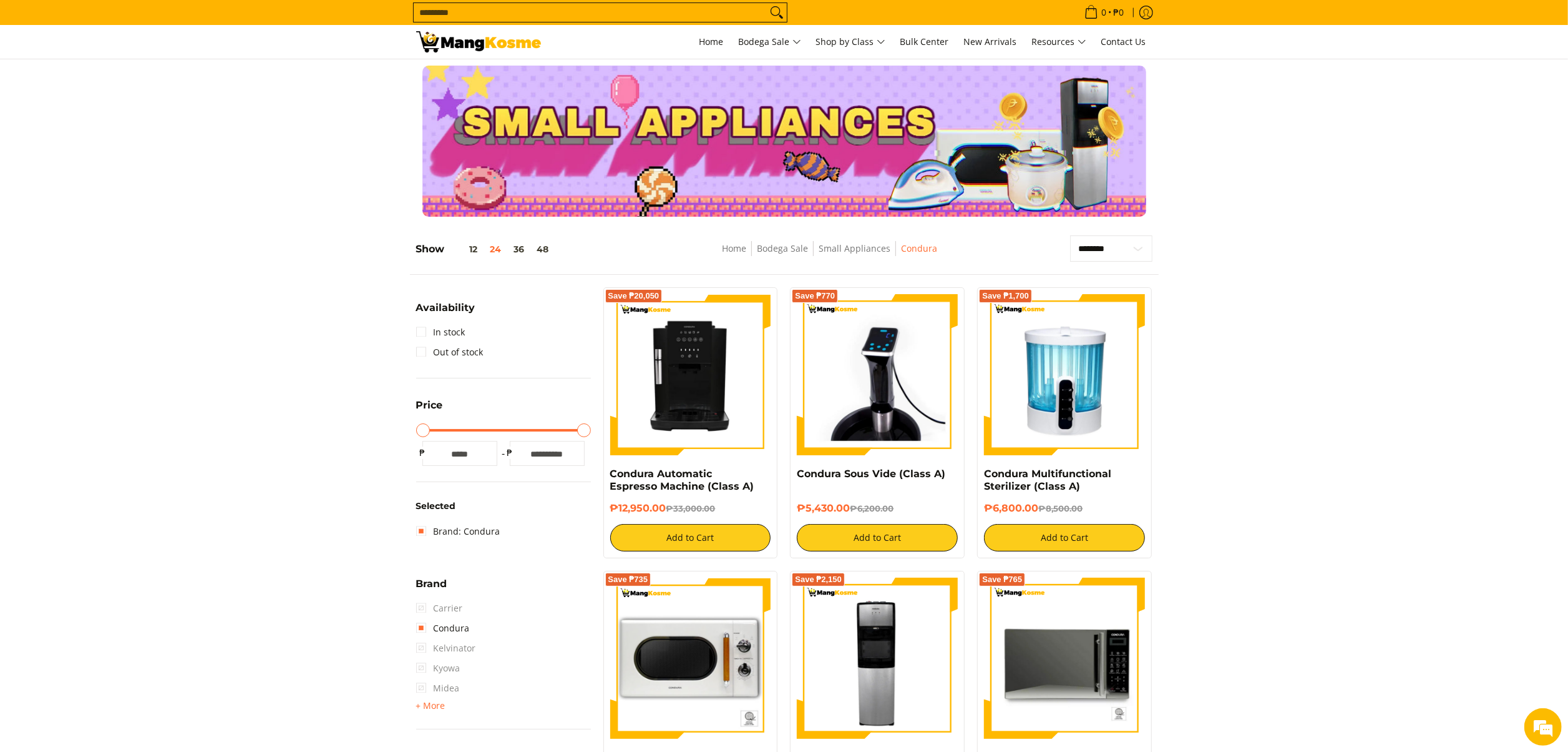
drag, startPoint x: 1396, startPoint y: 390, endPoint x: 1214, endPoint y: 609, distance: 284.8
click at [677, 480] on link "Condura Automatic Espresso Machine (Class A)" at bounding box center [682, 480] width 144 height 25
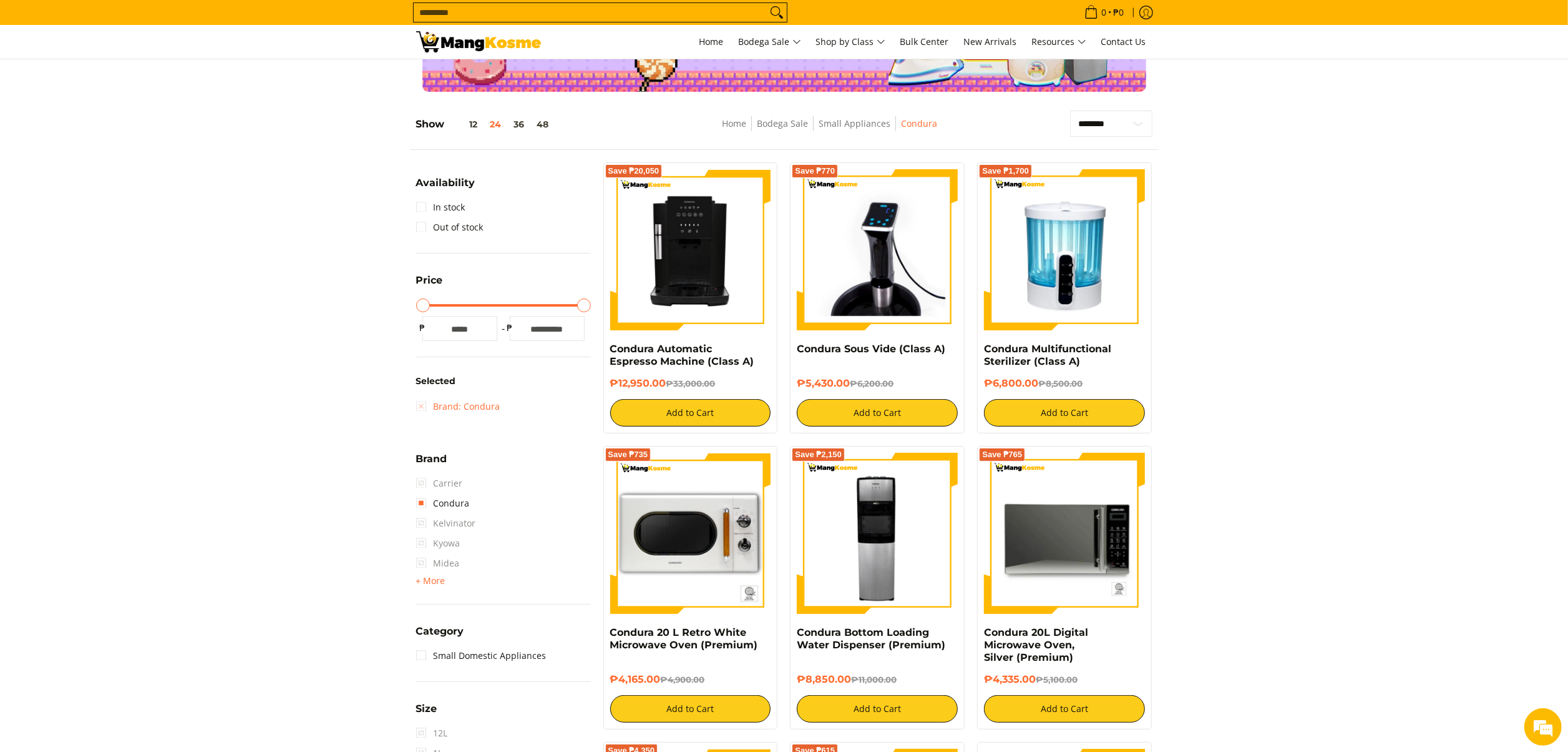
click at [437, 403] on link "Brand: Condura" at bounding box center [458, 407] width 84 height 20
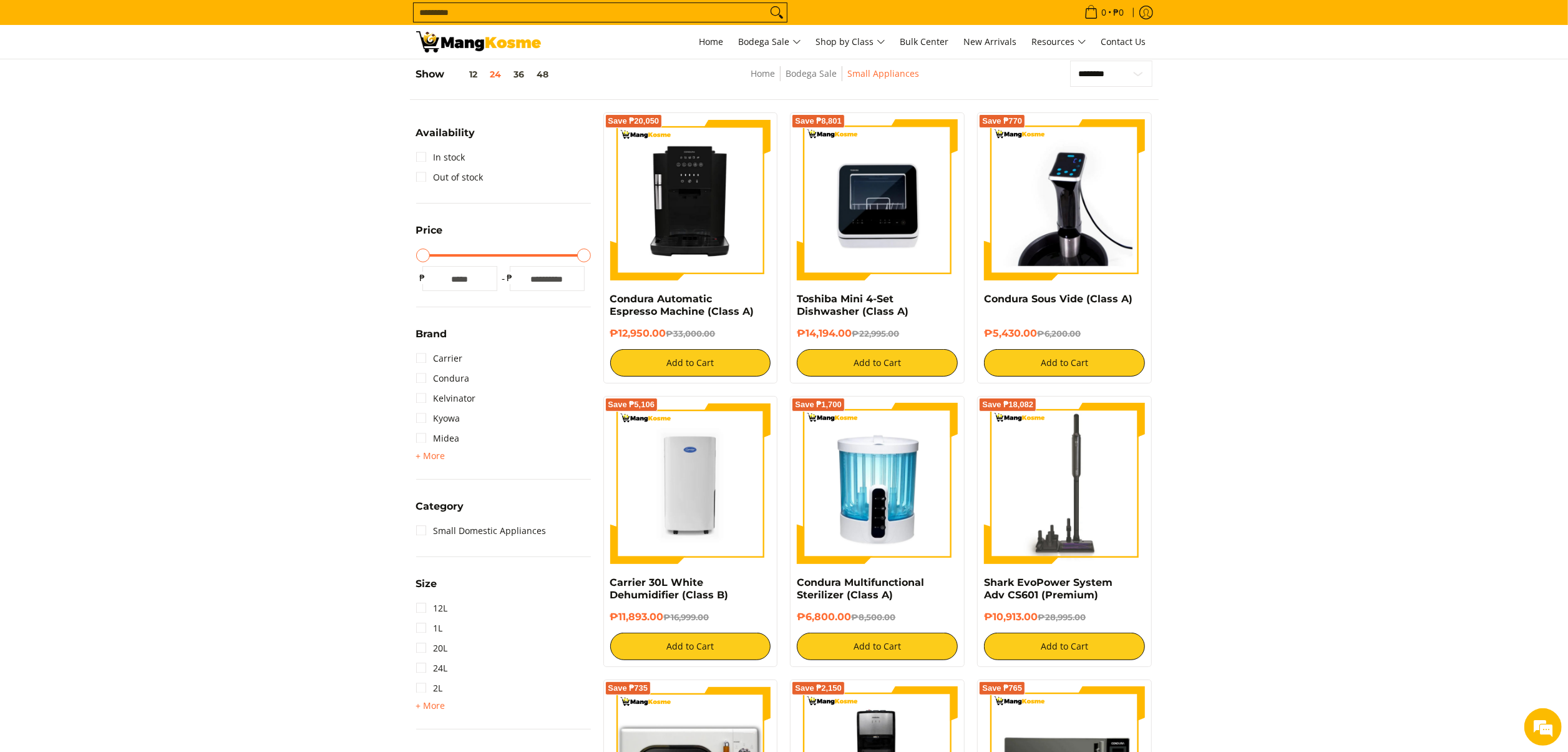
scroll to position [175, 0]
click at [435, 413] on link "Kyowa" at bounding box center [438, 418] width 45 height 20
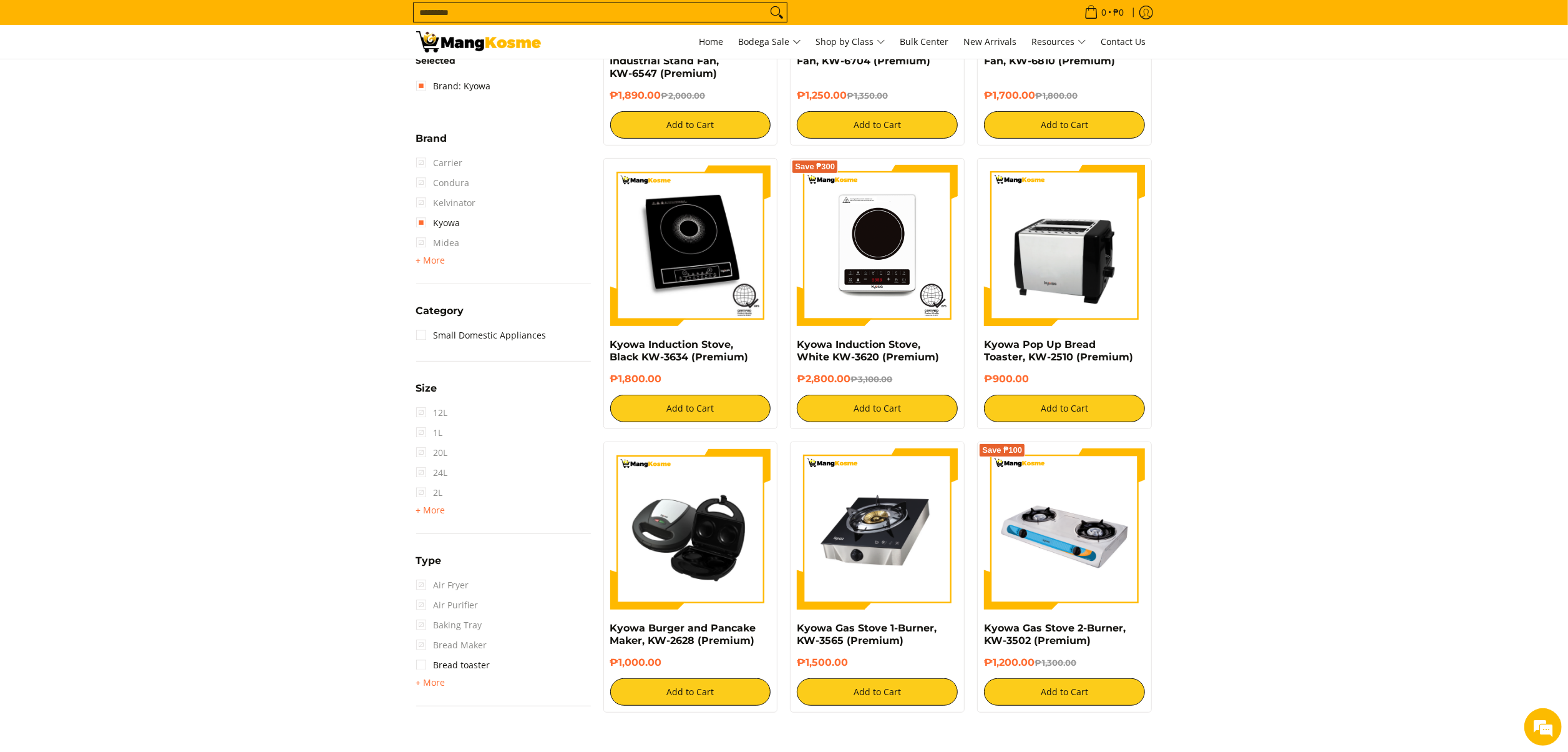
scroll to position [550, 0]
